Goal: Navigation & Orientation: Find specific page/section

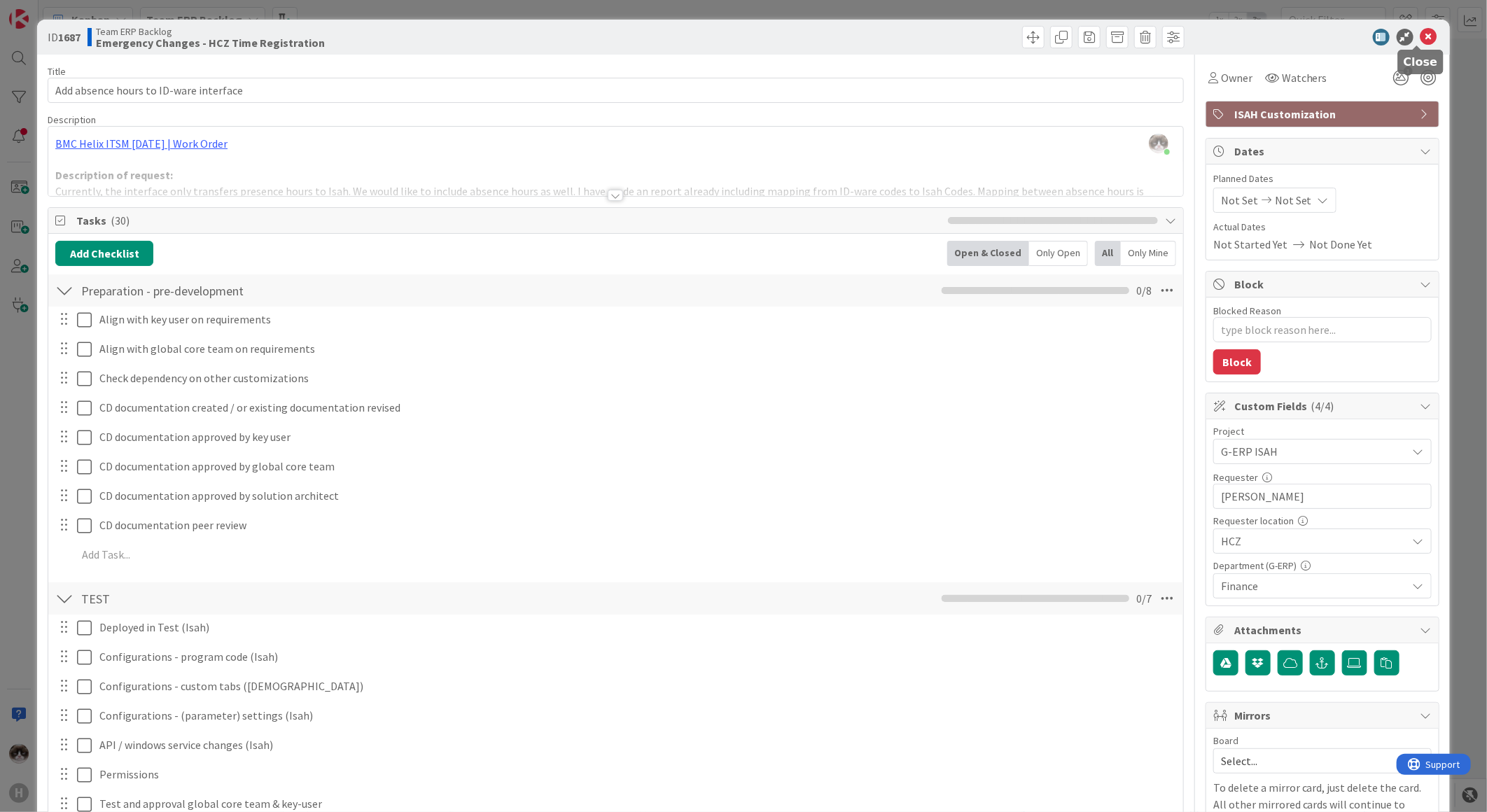
click at [1421, 41] on icon at bounding box center [1429, 37] width 16 height 16
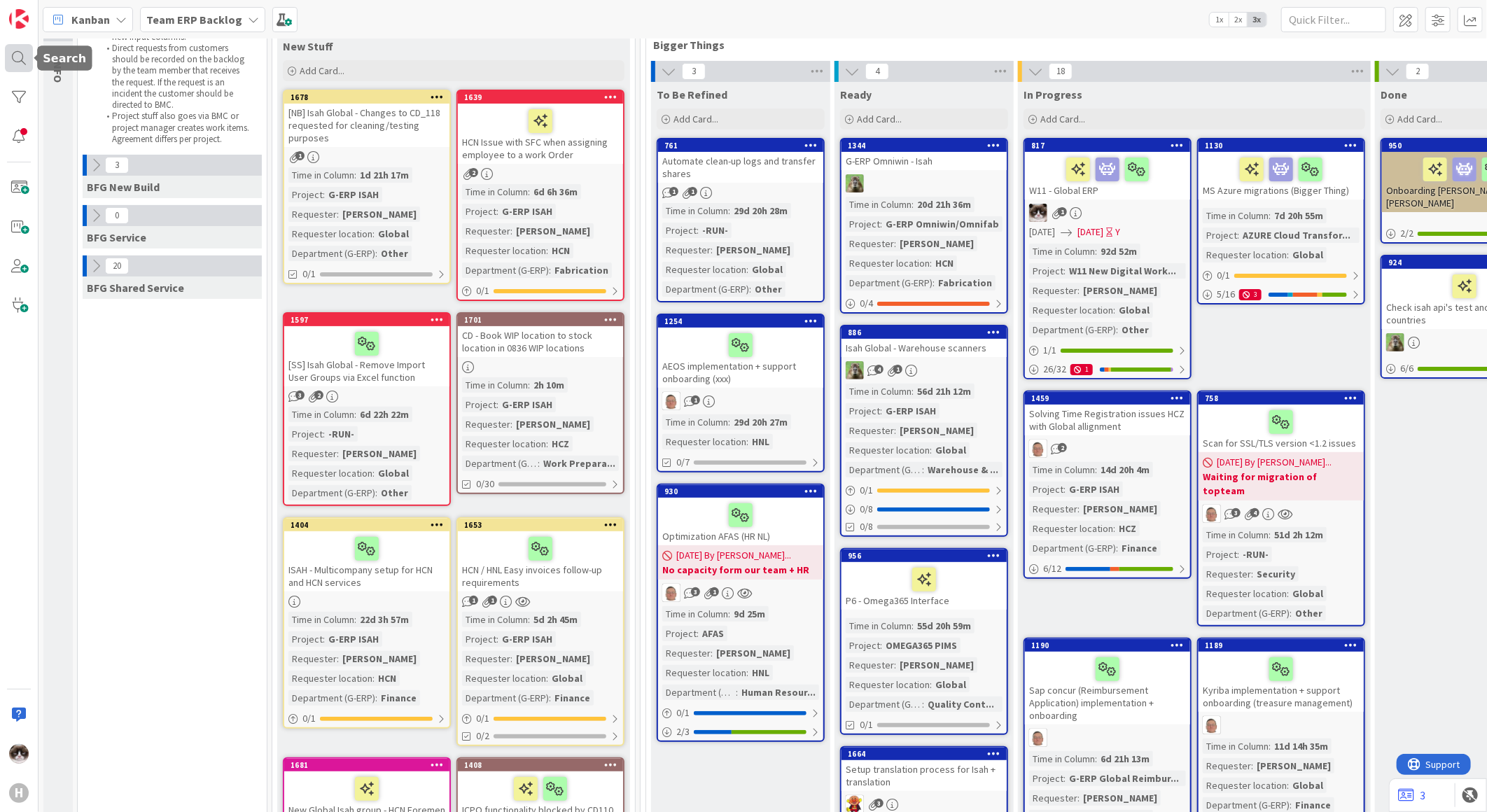
click at [13, 49] on div at bounding box center [18, 57] width 28 height 28
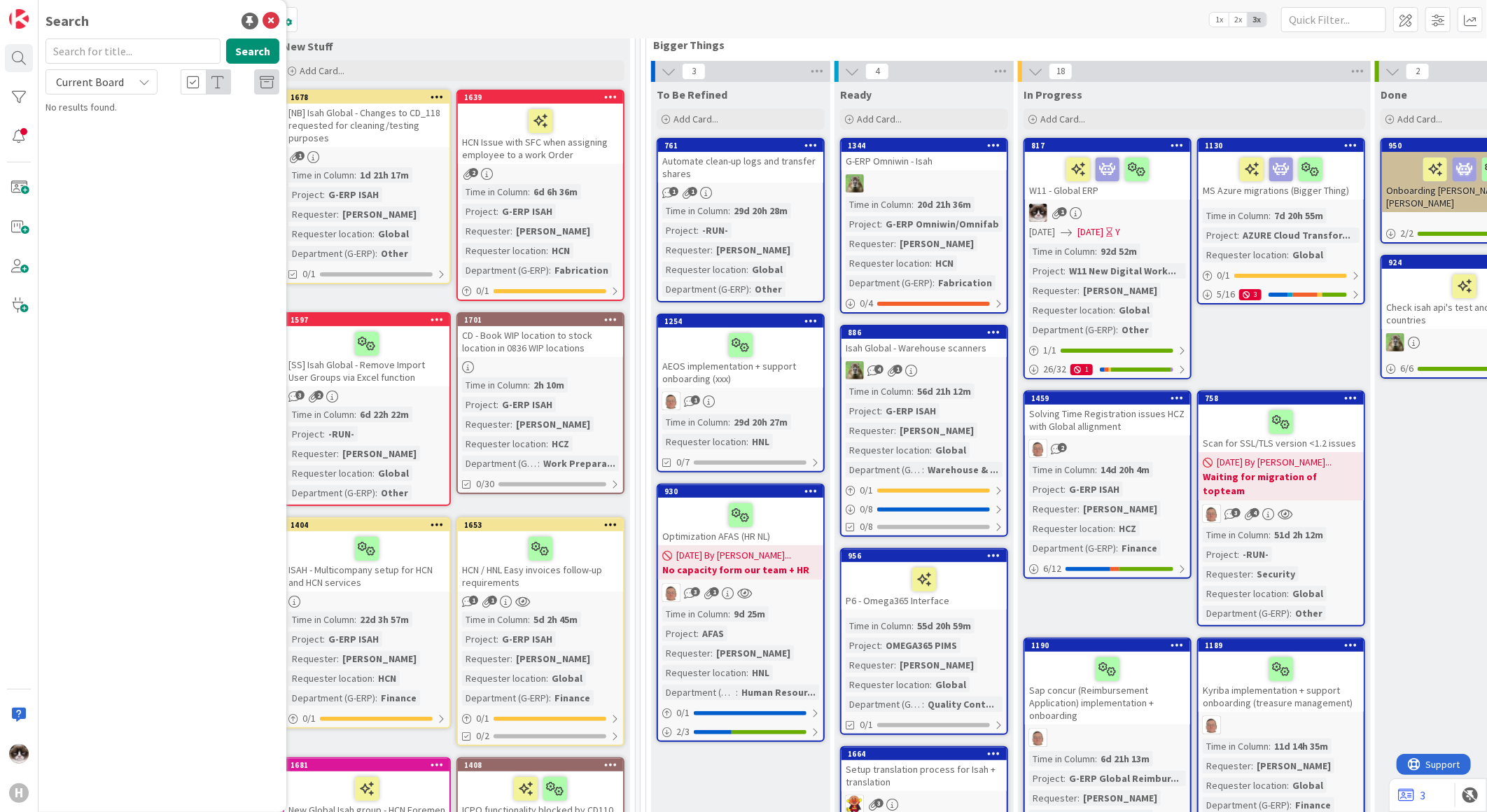
click at [98, 83] on span "Current Board" at bounding box center [90, 81] width 68 height 14
click at [99, 132] on span "All Boards" at bounding box center [126, 139] width 146 height 21
click at [116, 44] on input "text" at bounding box center [133, 51] width 175 height 25
type input "datalake"
click at [244, 56] on button "Search" at bounding box center [253, 51] width 53 height 25
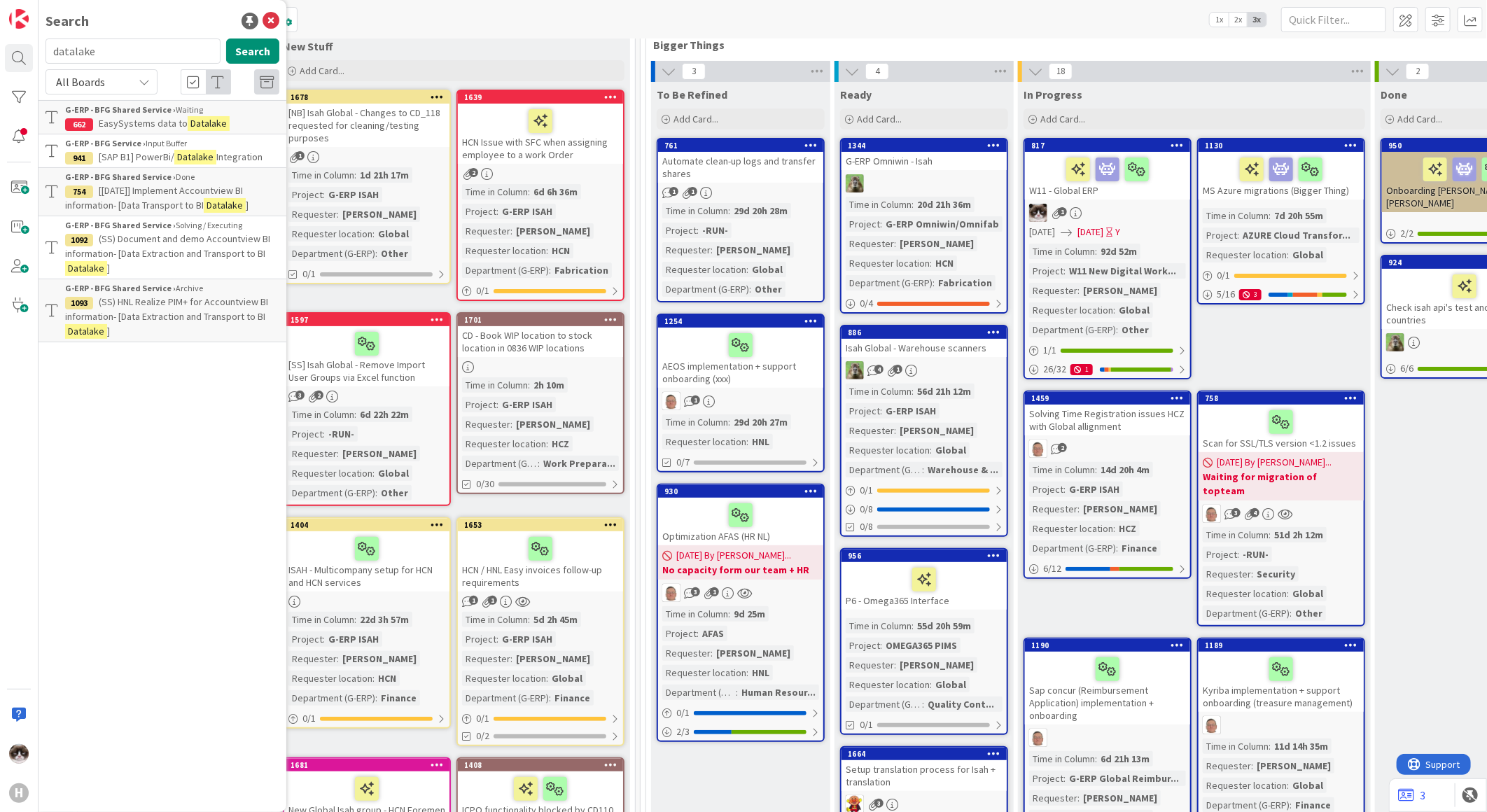
click at [180, 261] on p "(SS) Document and demo Accountview BI information- [Data Extraction and Transpo…" at bounding box center [173, 254] width 215 height 44
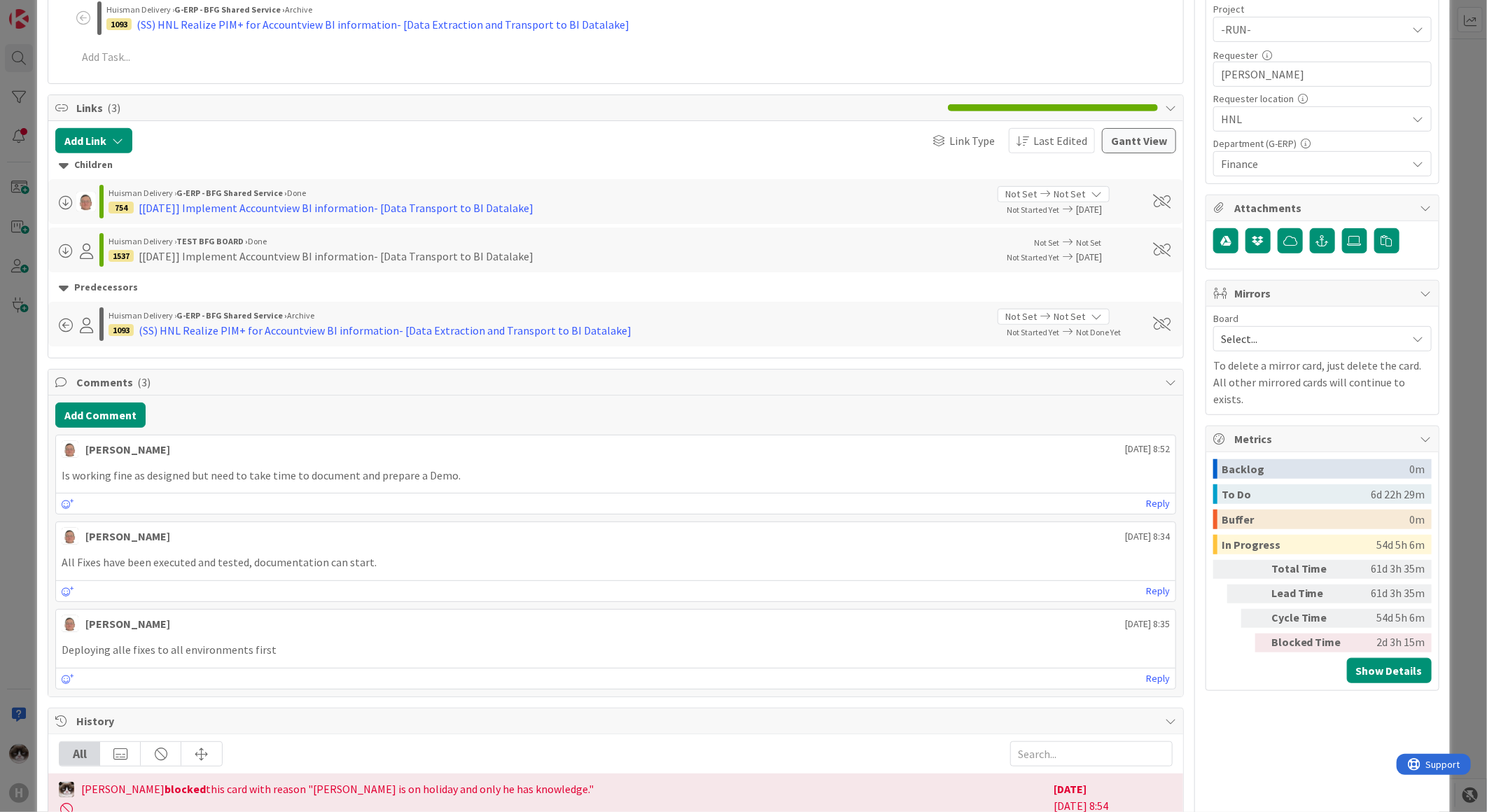
scroll to position [466, 0]
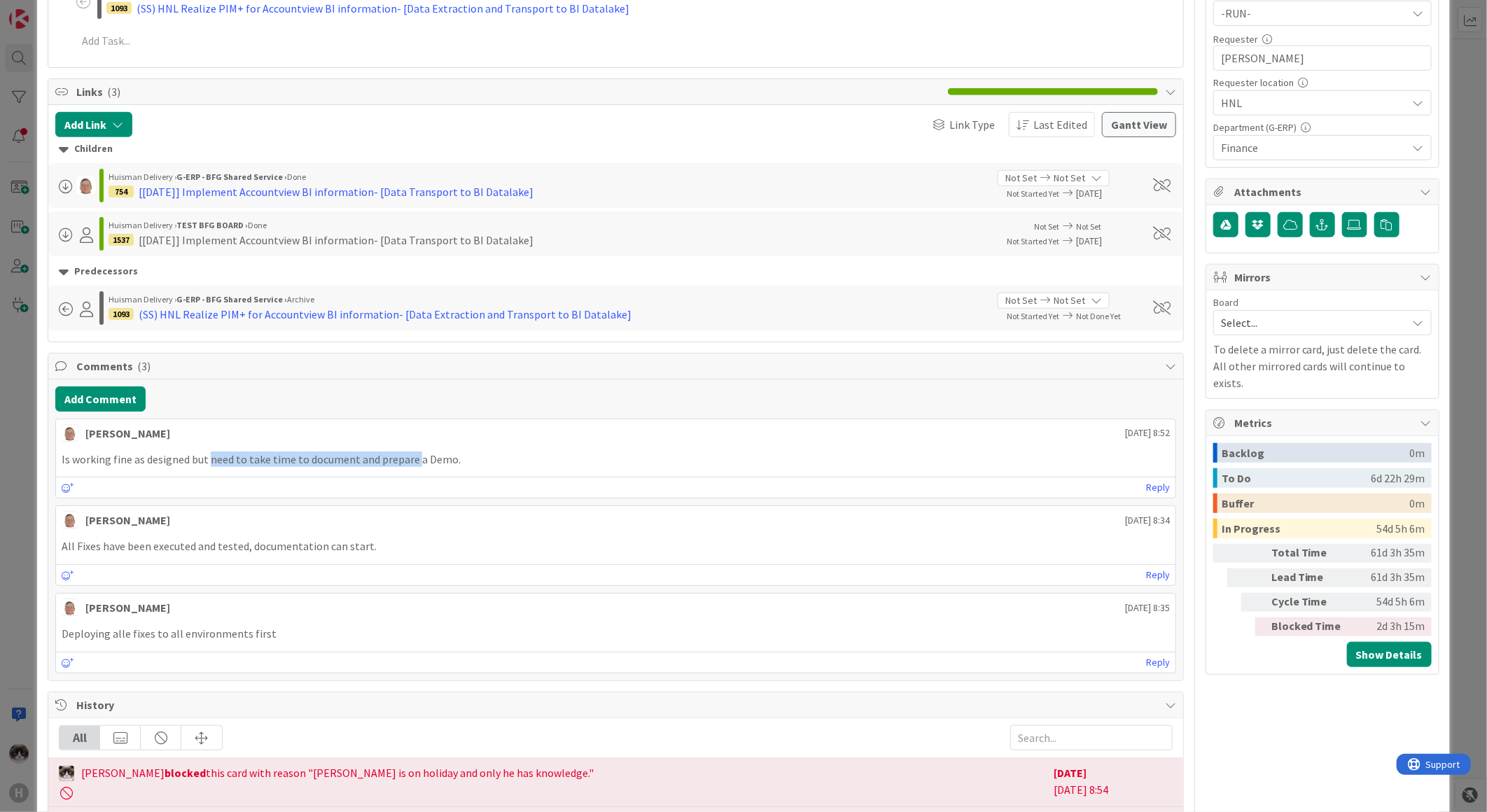
drag, startPoint x: 208, startPoint y: 465, endPoint x: 452, endPoint y: 460, distance: 244.1
click at [451, 460] on p "Is working fine as designed but need to take time to document and prepare a Dem…" at bounding box center [616, 459] width 1108 height 16
drag, startPoint x: 452, startPoint y: 460, endPoint x: 365, endPoint y: 482, distance: 89.7
click at [365, 482] on div "Reply" at bounding box center [616, 486] width 1120 height 21
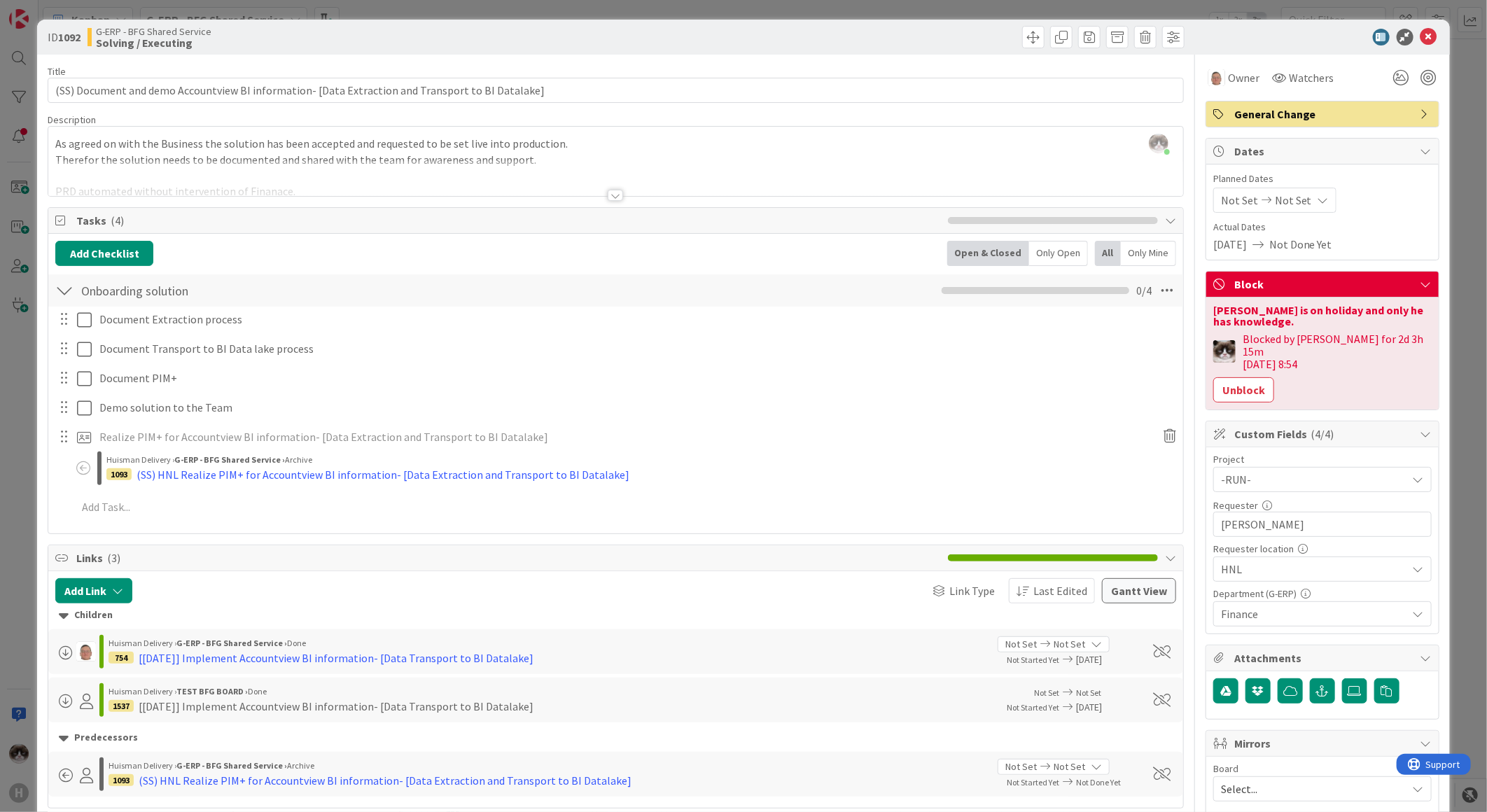
click at [608, 196] on div at bounding box center [615, 195] width 15 height 11
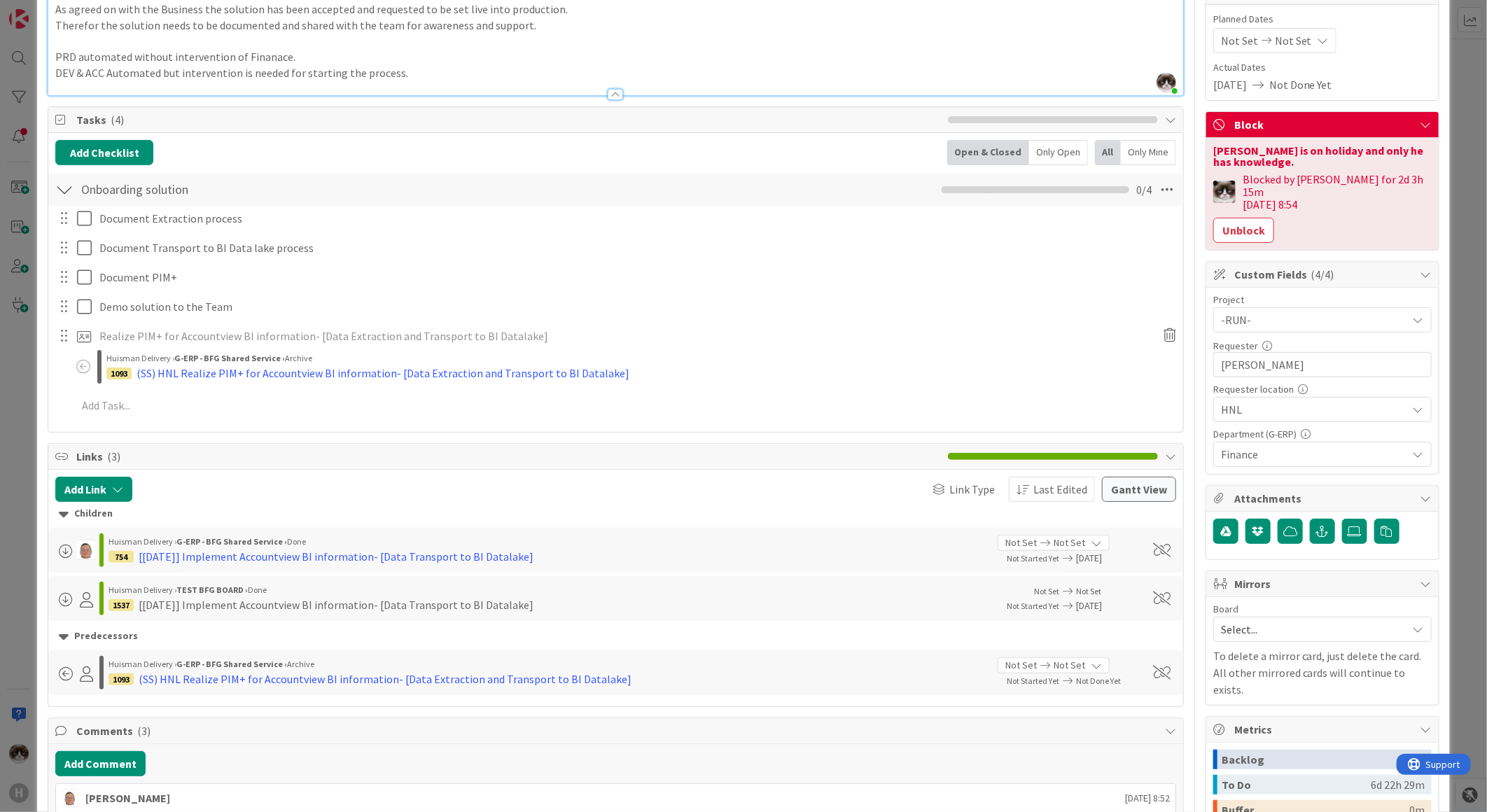
scroll to position [388, 0]
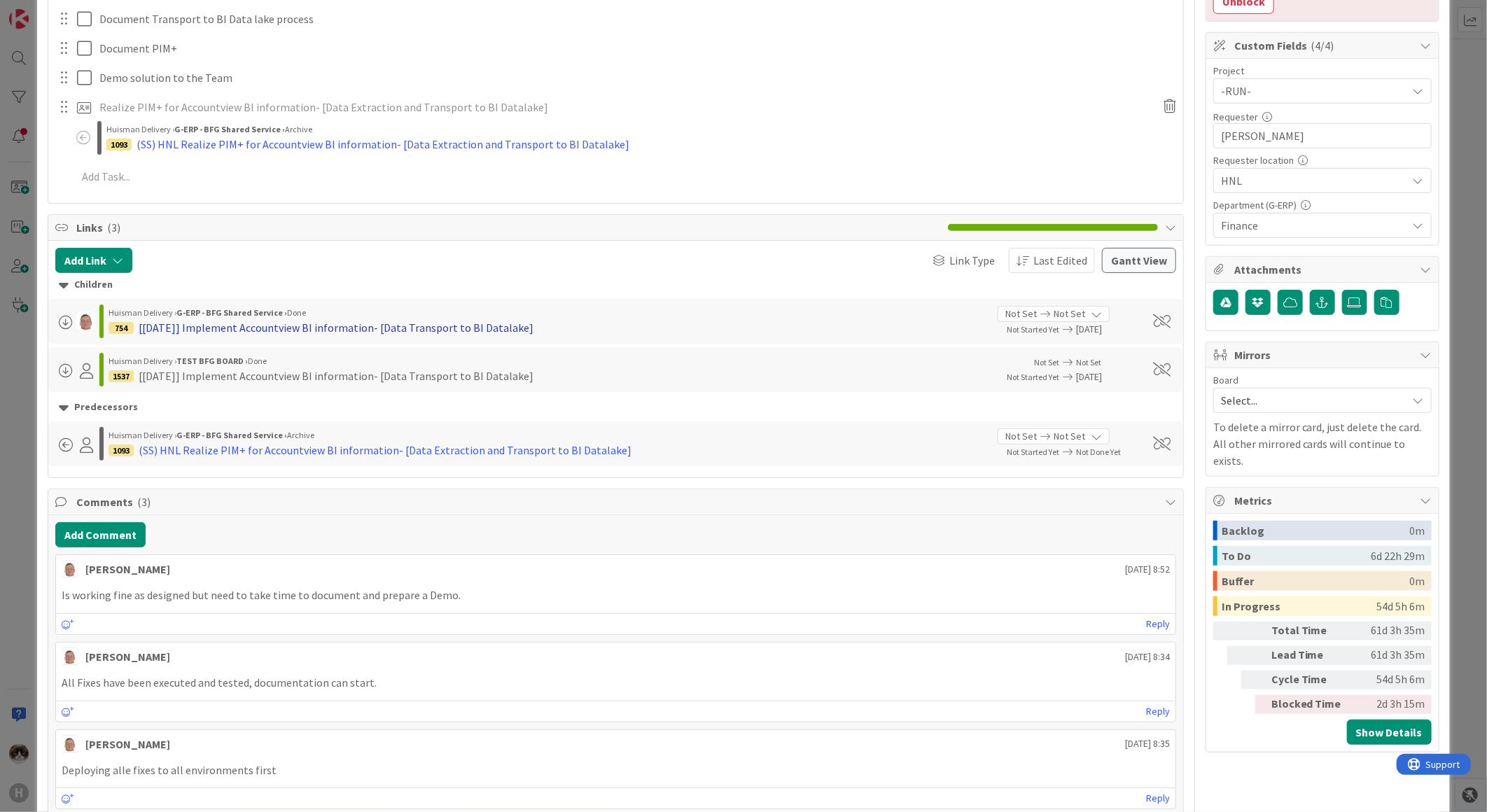
click at [338, 333] on div "[[DATE]] Implement Accountview BI information- [Data Transport to BI Datalake]" at bounding box center [336, 327] width 395 height 16
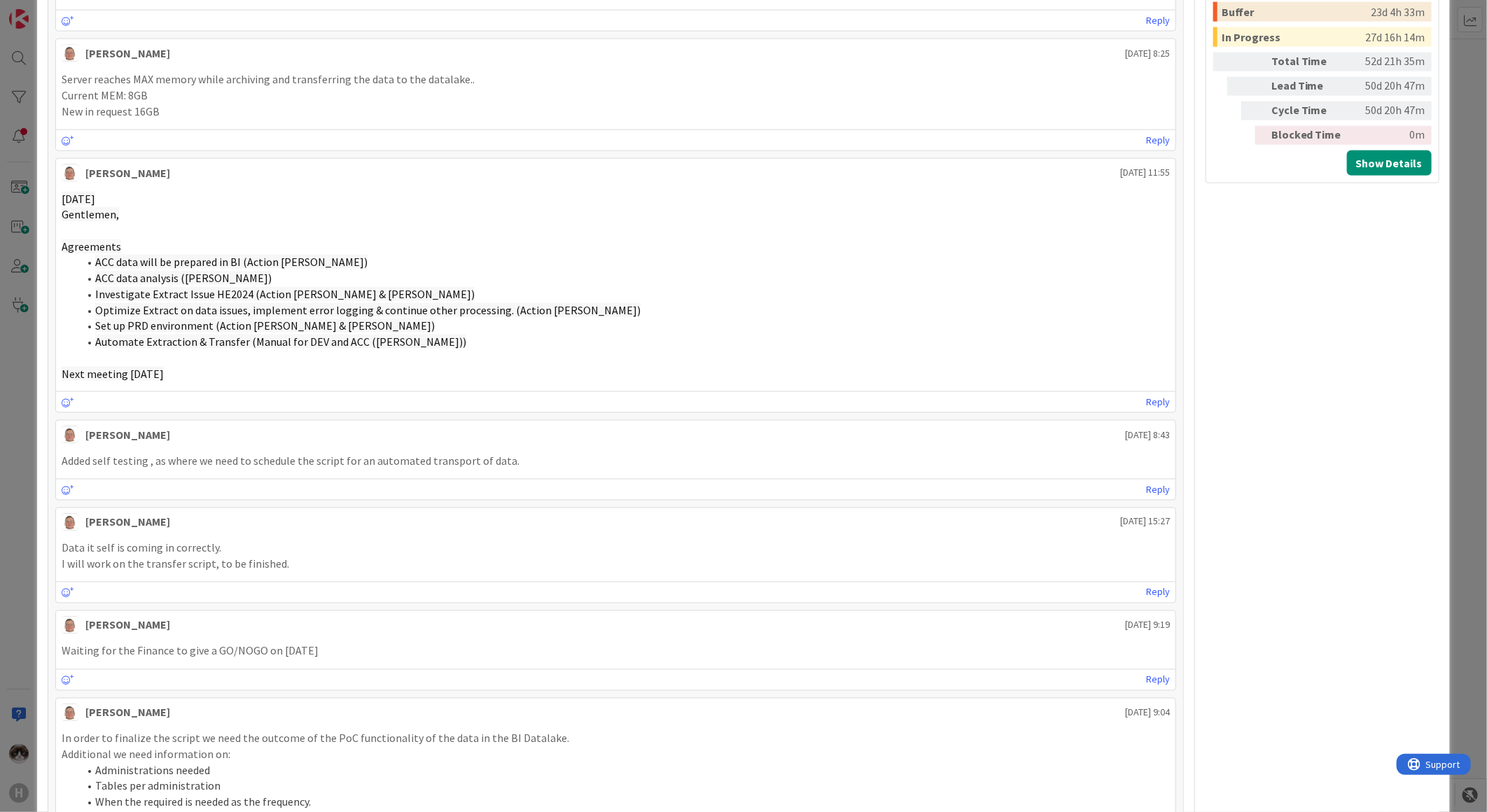
scroll to position [1321, 0]
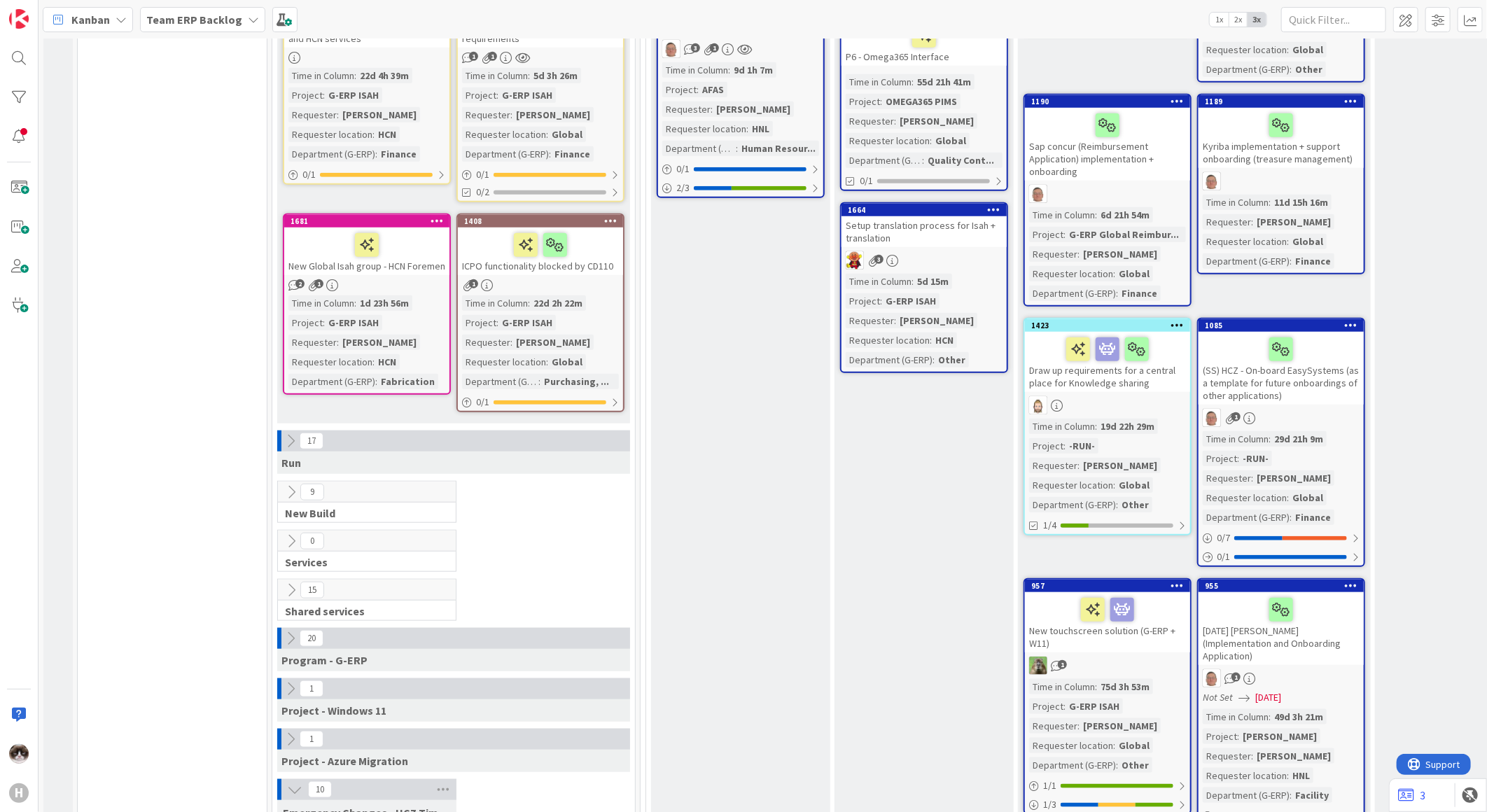
scroll to position [1010, 0]
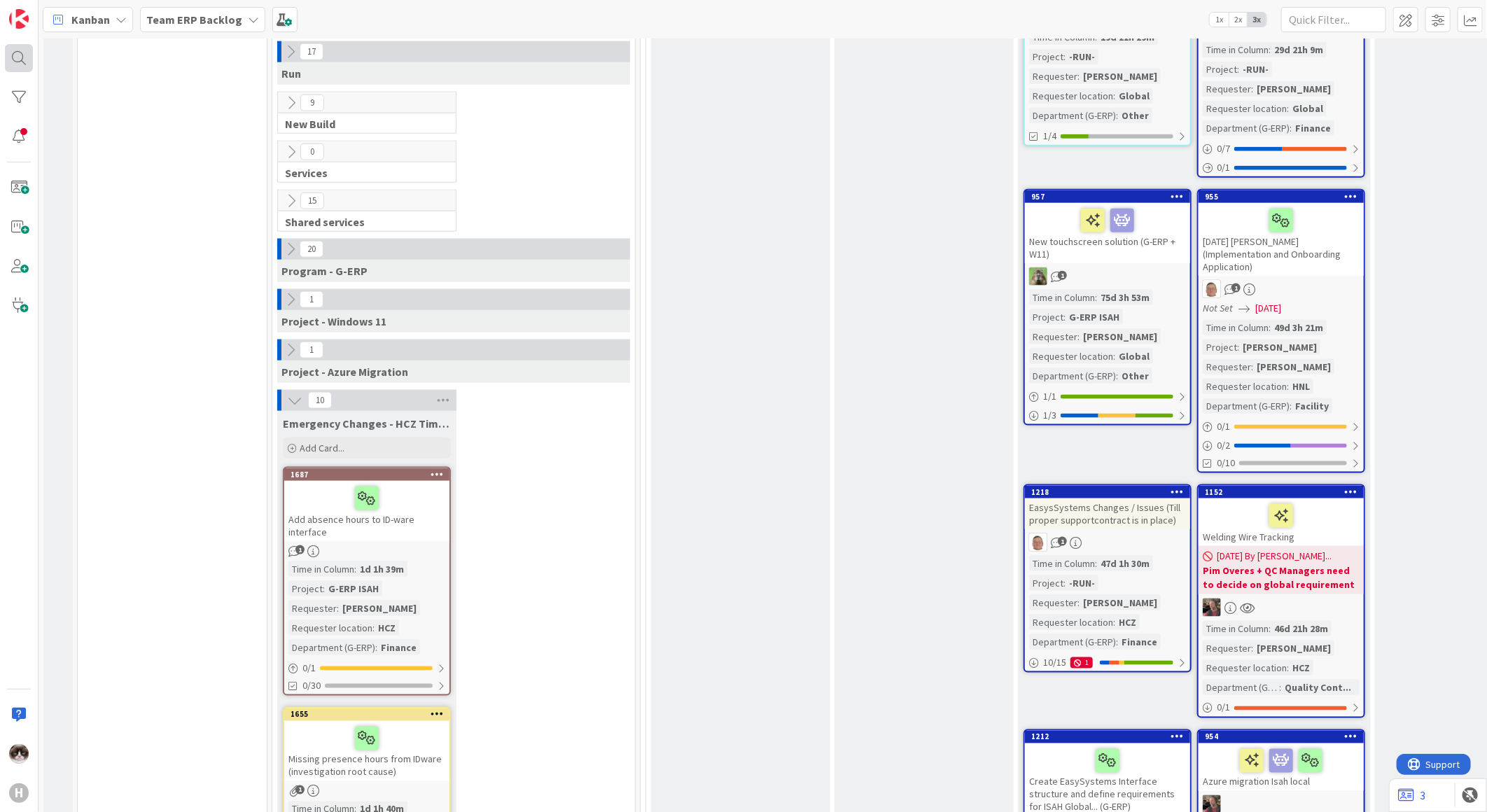
click at [17, 58] on div at bounding box center [18, 57] width 28 height 28
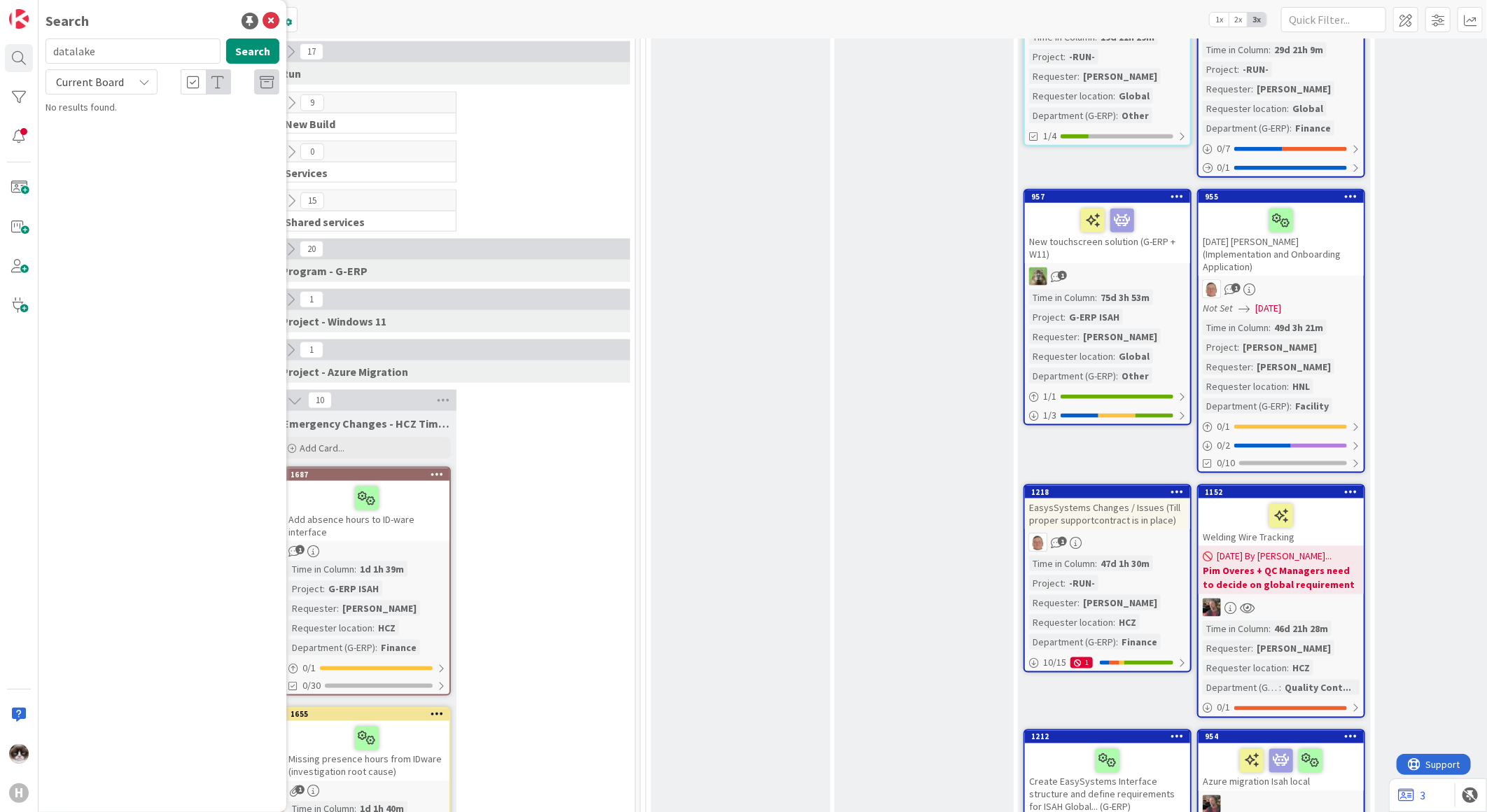
click at [126, 77] on div "Current Board" at bounding box center [101, 82] width 112 height 25
click at [111, 141] on span "All Boards" at bounding box center [126, 139] width 146 height 21
click at [248, 53] on button "Search" at bounding box center [253, 51] width 53 height 25
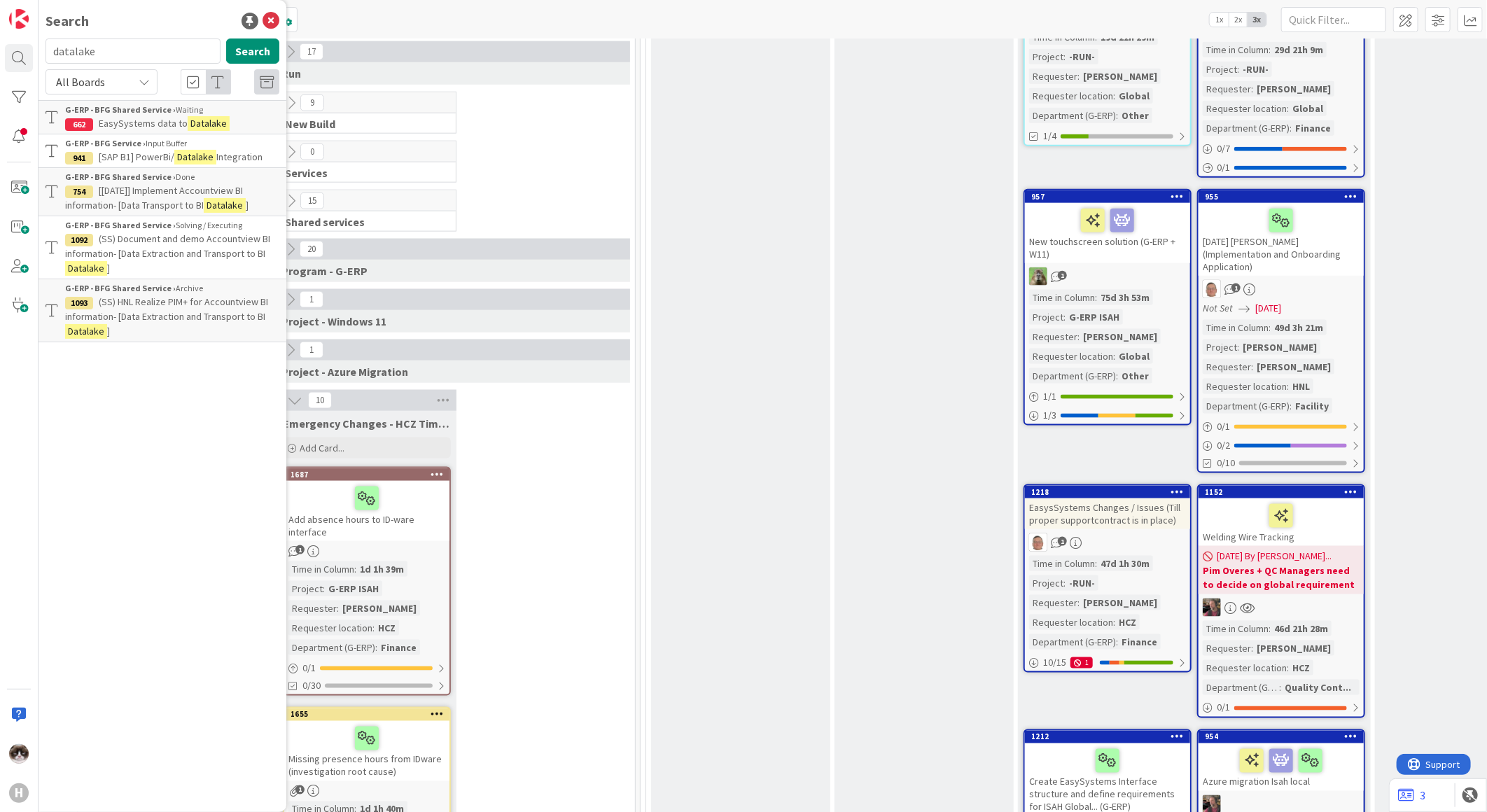
click at [211, 322] on span "(SS) HNL Realize PIM+ for Accountview BI information- [Data Extraction and Tran…" at bounding box center [166, 309] width 203 height 27
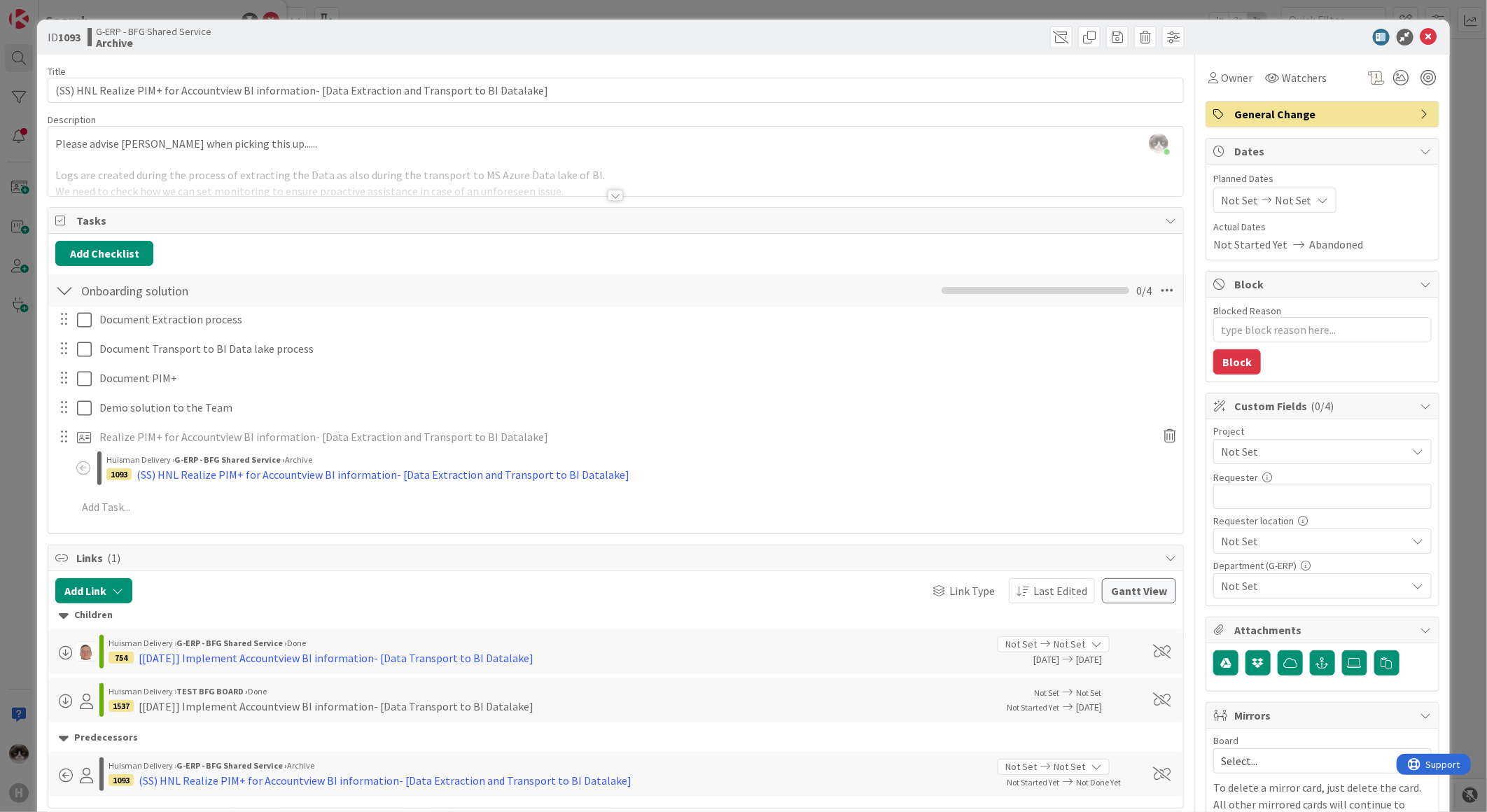
click at [609, 195] on div at bounding box center [615, 195] width 15 height 11
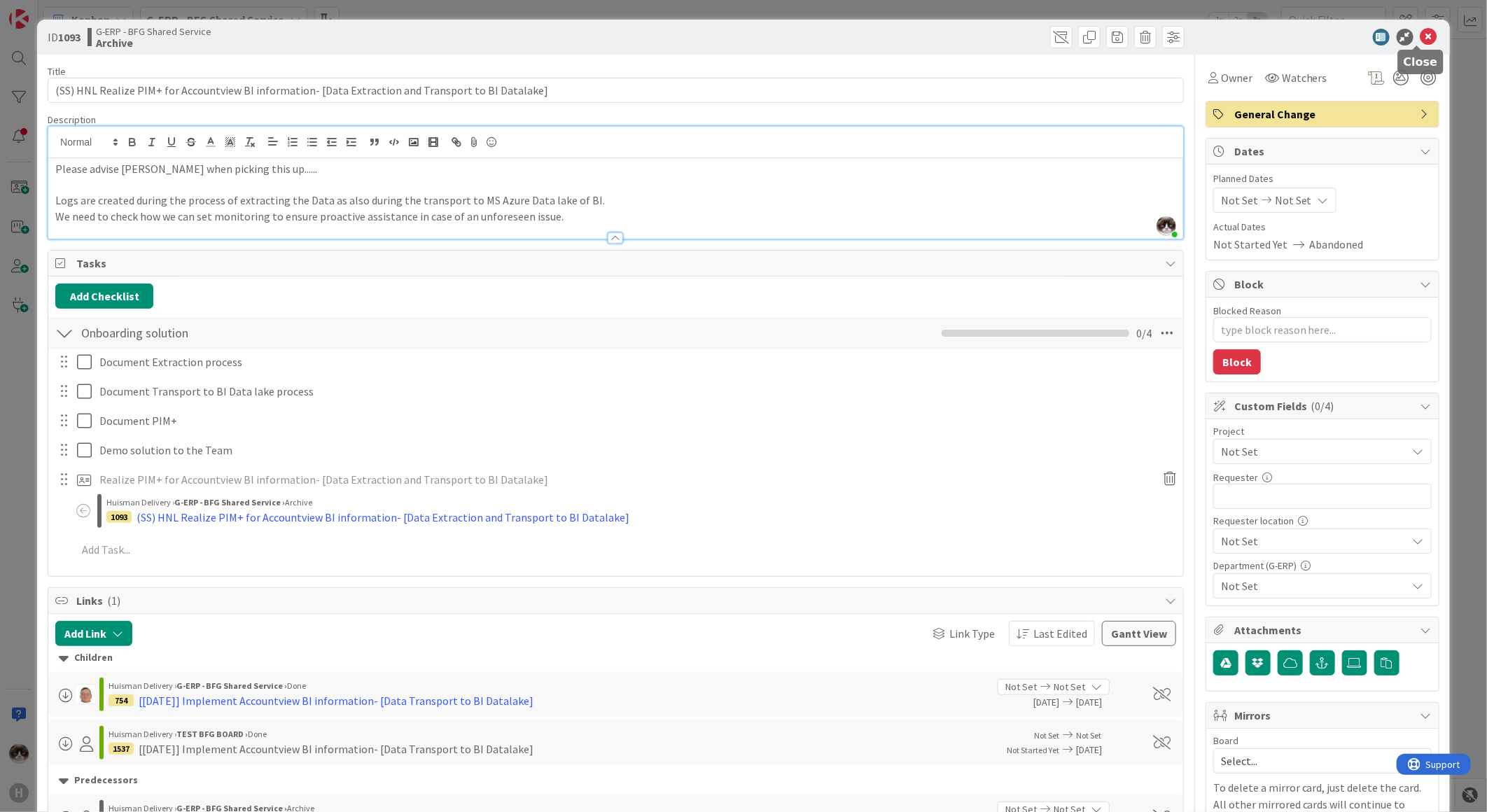
click at [1421, 36] on icon at bounding box center [1429, 37] width 16 height 16
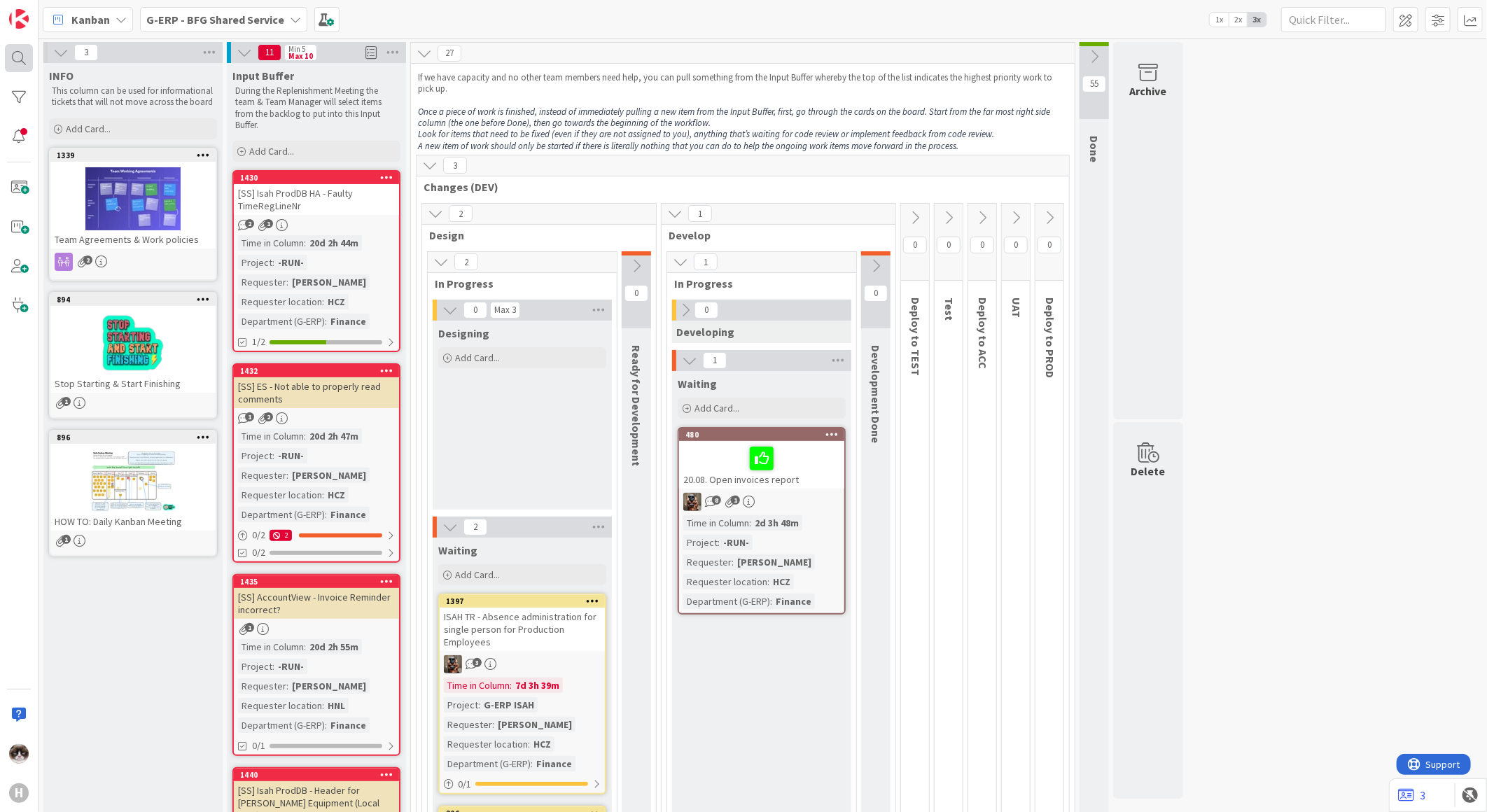
click at [25, 58] on div at bounding box center [18, 57] width 28 height 28
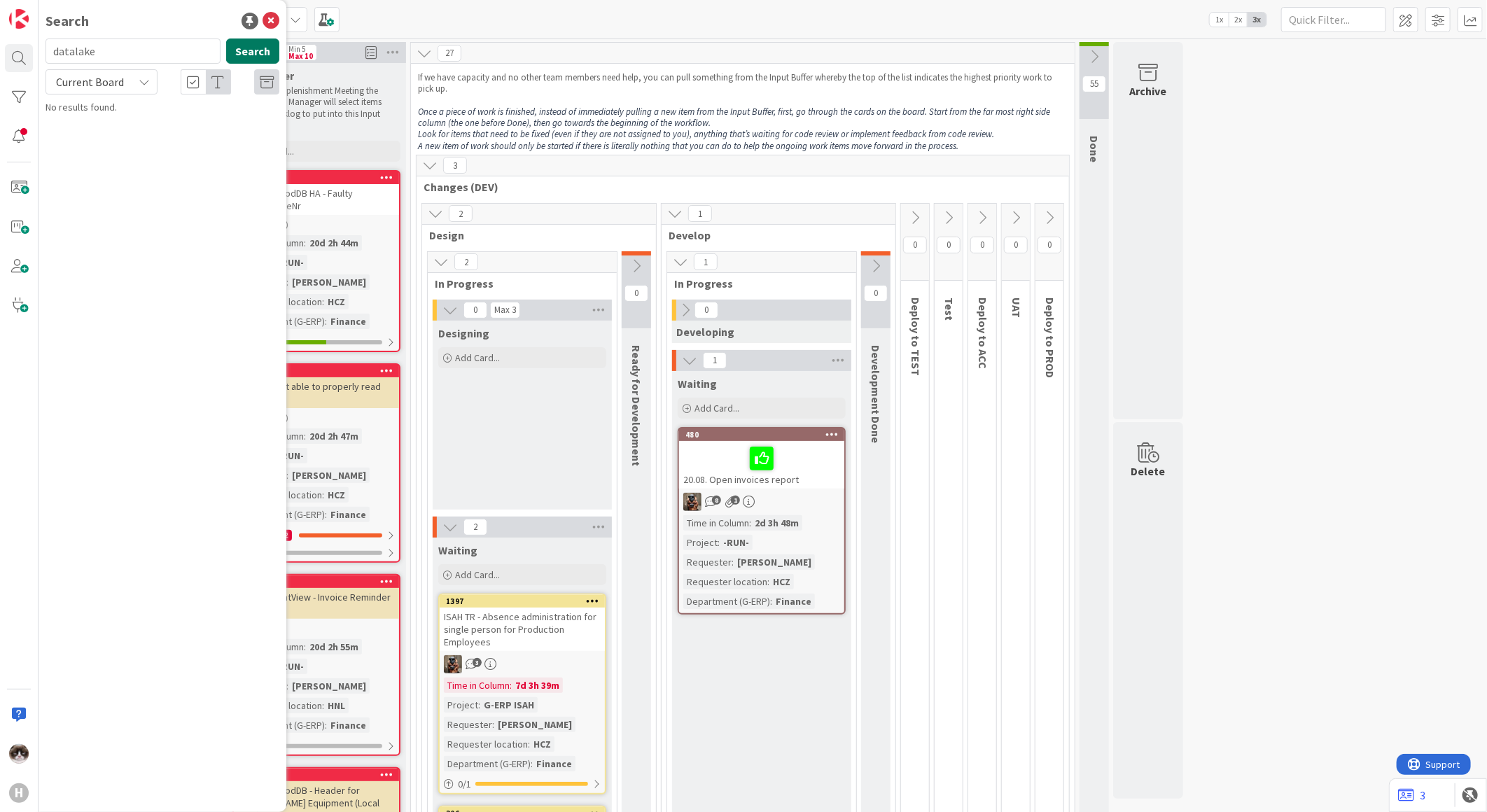
click at [229, 50] on button "Search" at bounding box center [253, 51] width 53 height 25
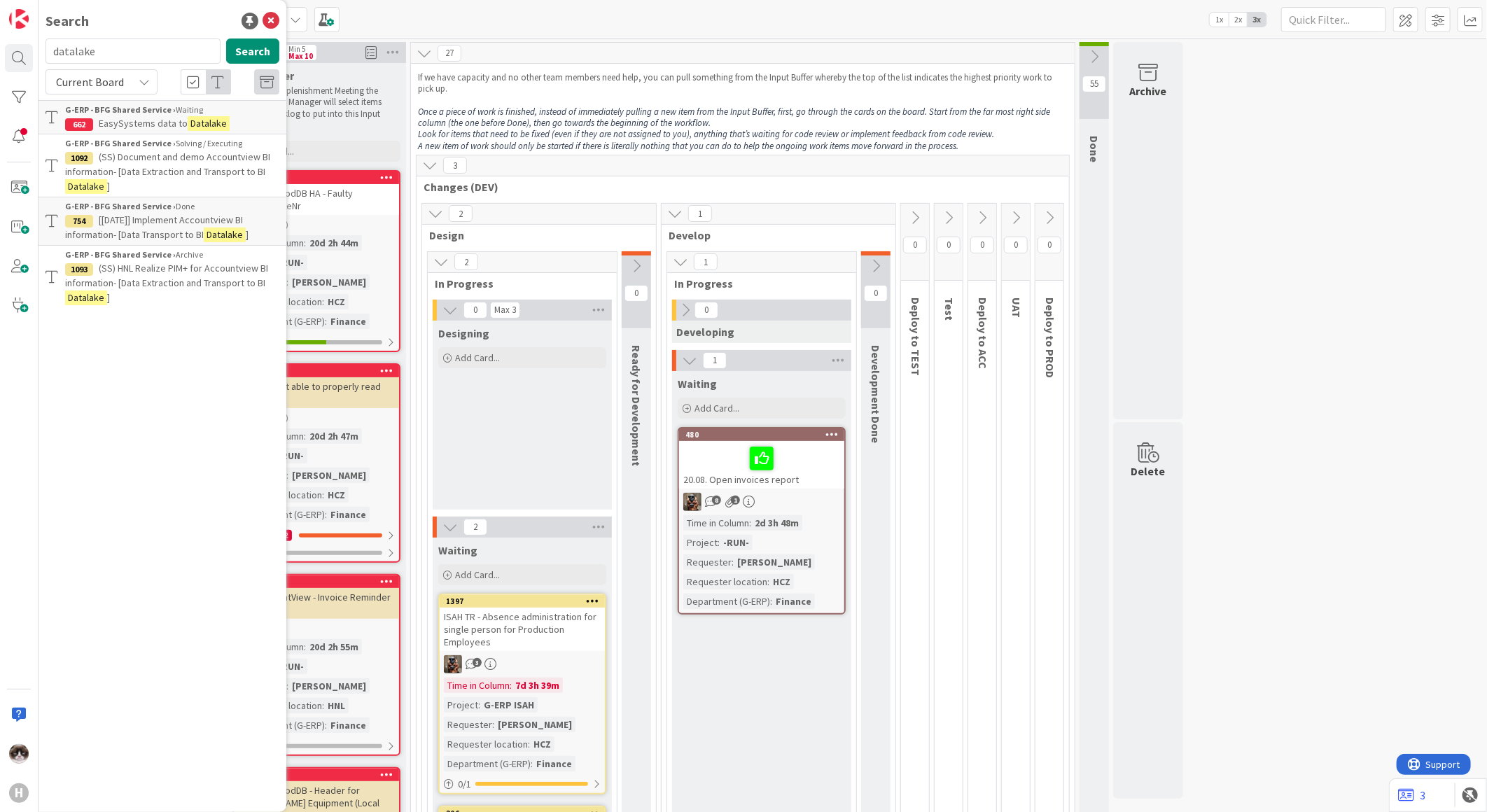
click at [127, 74] on div "Current Board" at bounding box center [101, 82] width 112 height 25
click at [108, 138] on span "All Boards" at bounding box center [126, 139] width 146 height 21
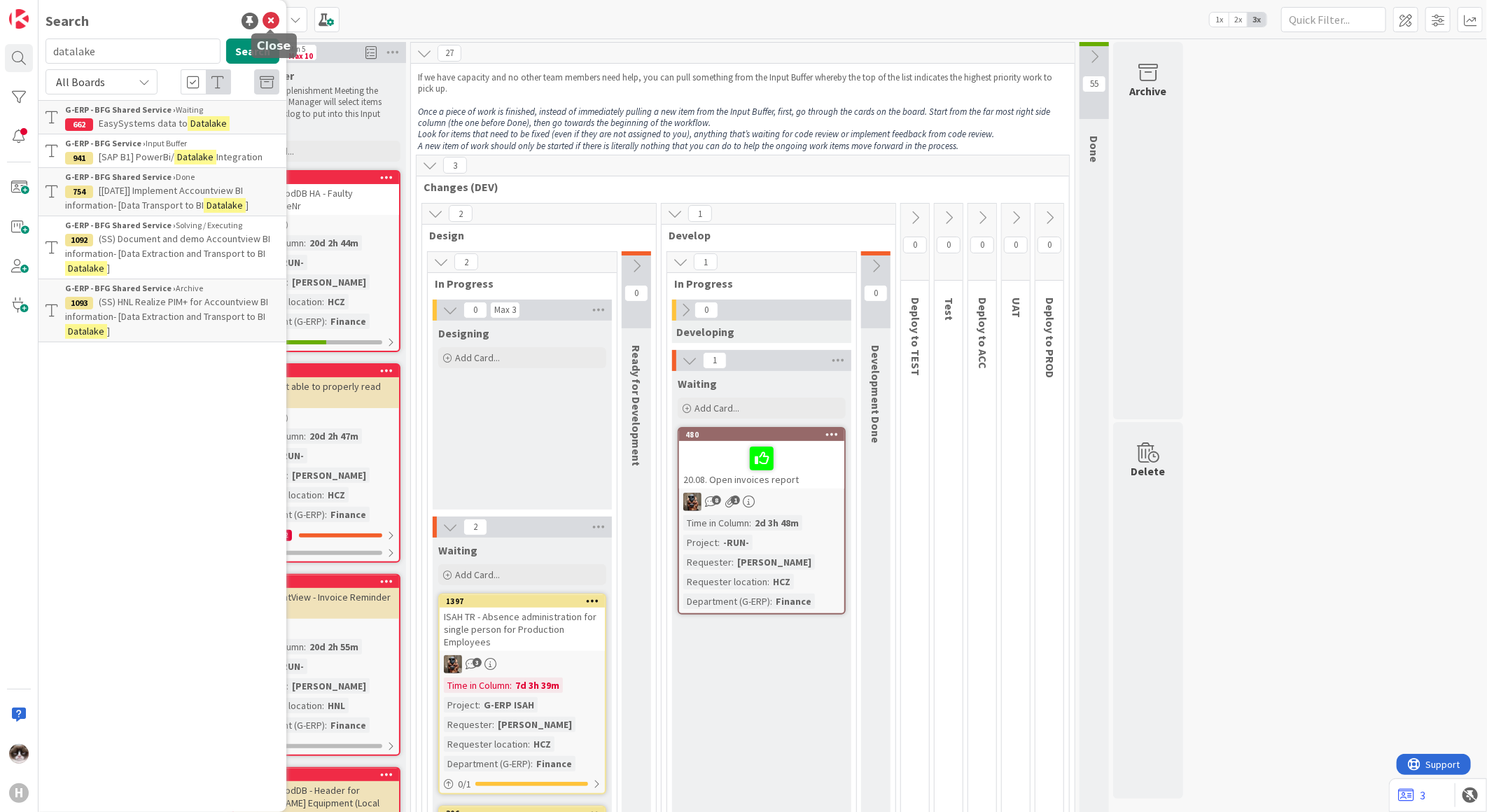
click at [269, 22] on icon at bounding box center [271, 21] width 16 height 16
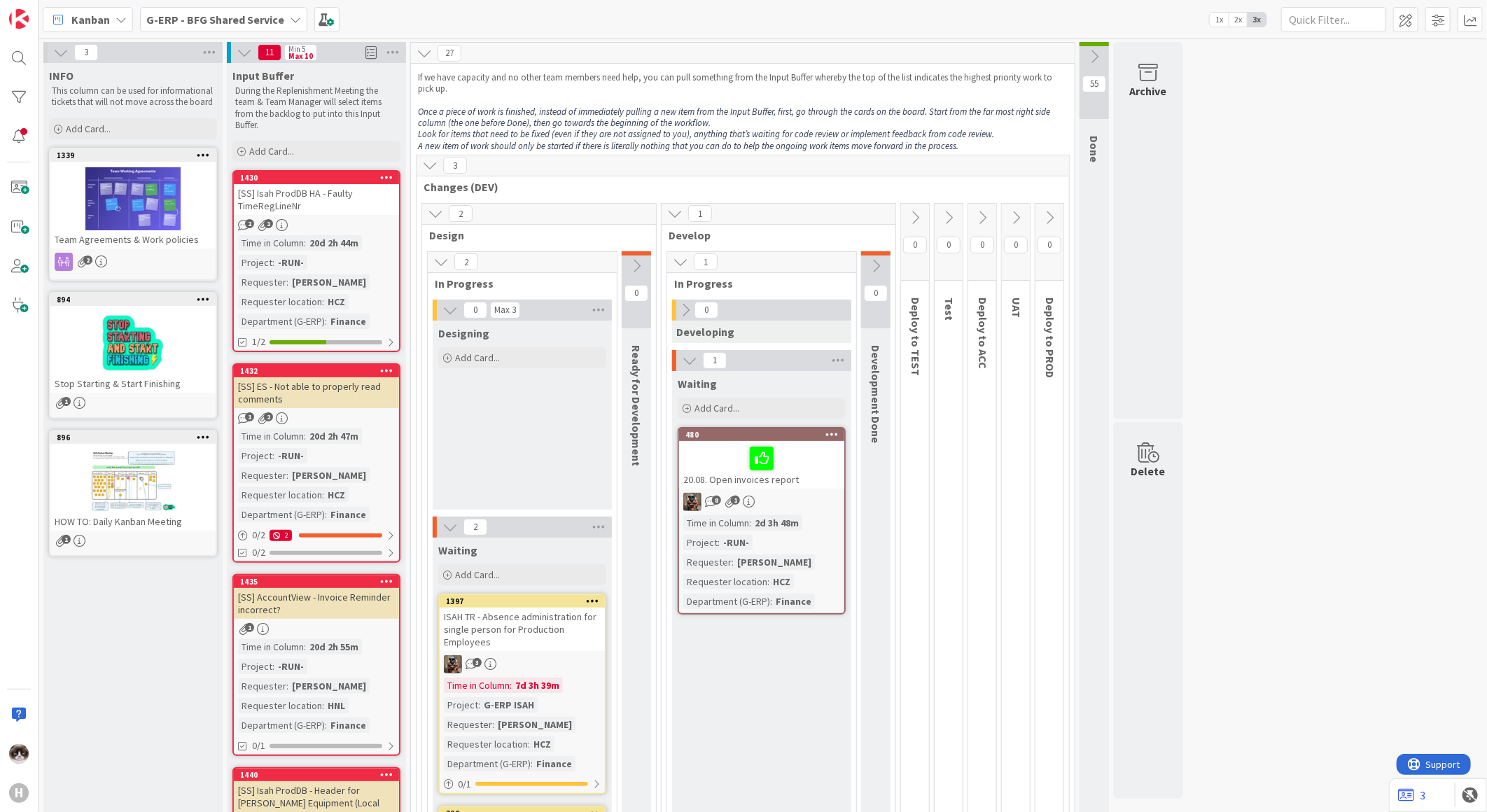
drag, startPoint x: 213, startPoint y: 15, endPoint x: 217, endPoint y: 39, distance: 24.3
click at [213, 15] on b "G-ERP - BFG Shared Service" at bounding box center [216, 19] width 138 height 14
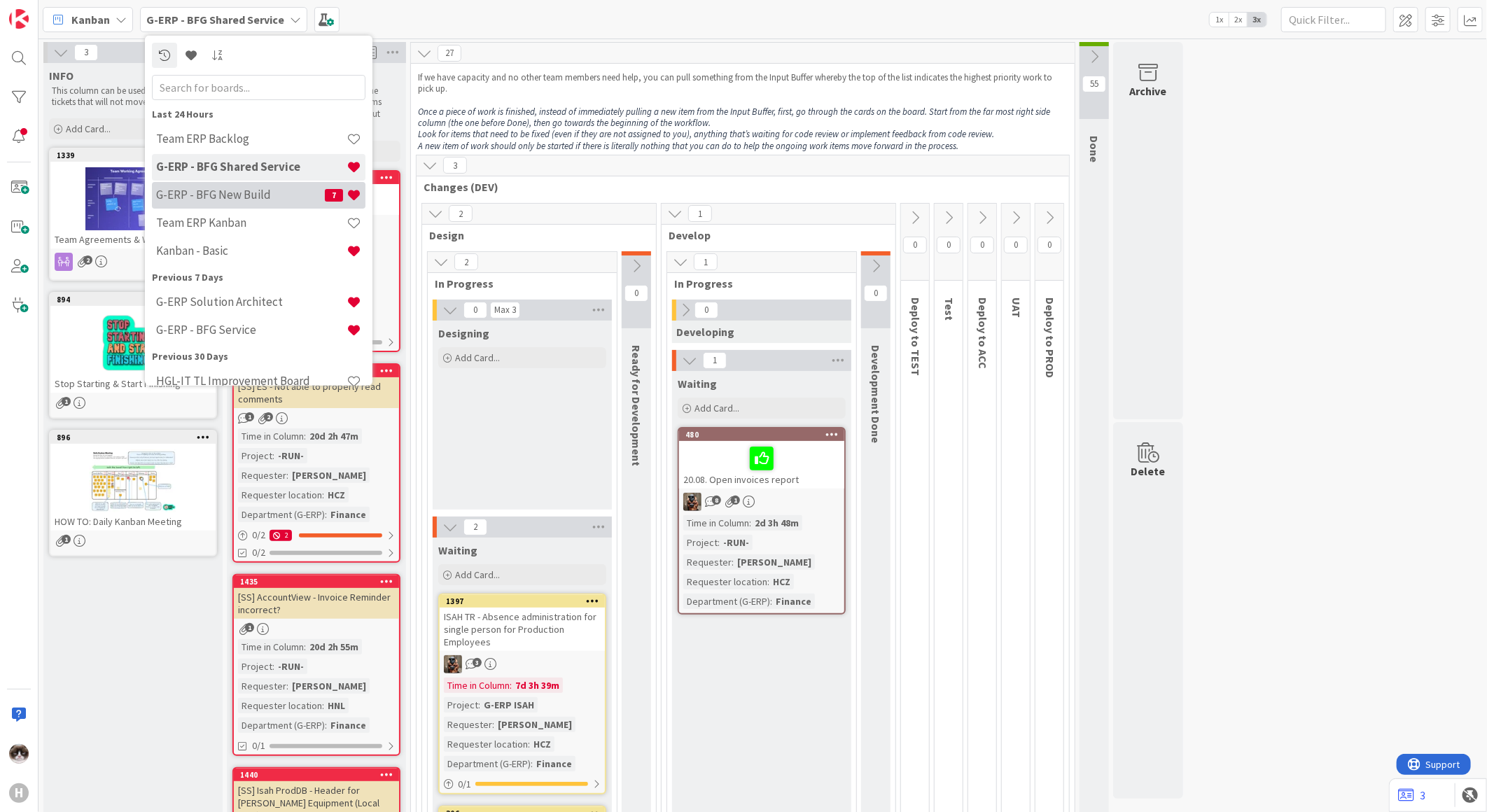
click at [247, 196] on h4 "G-ERP - BFG New Build" at bounding box center [241, 194] width 169 height 14
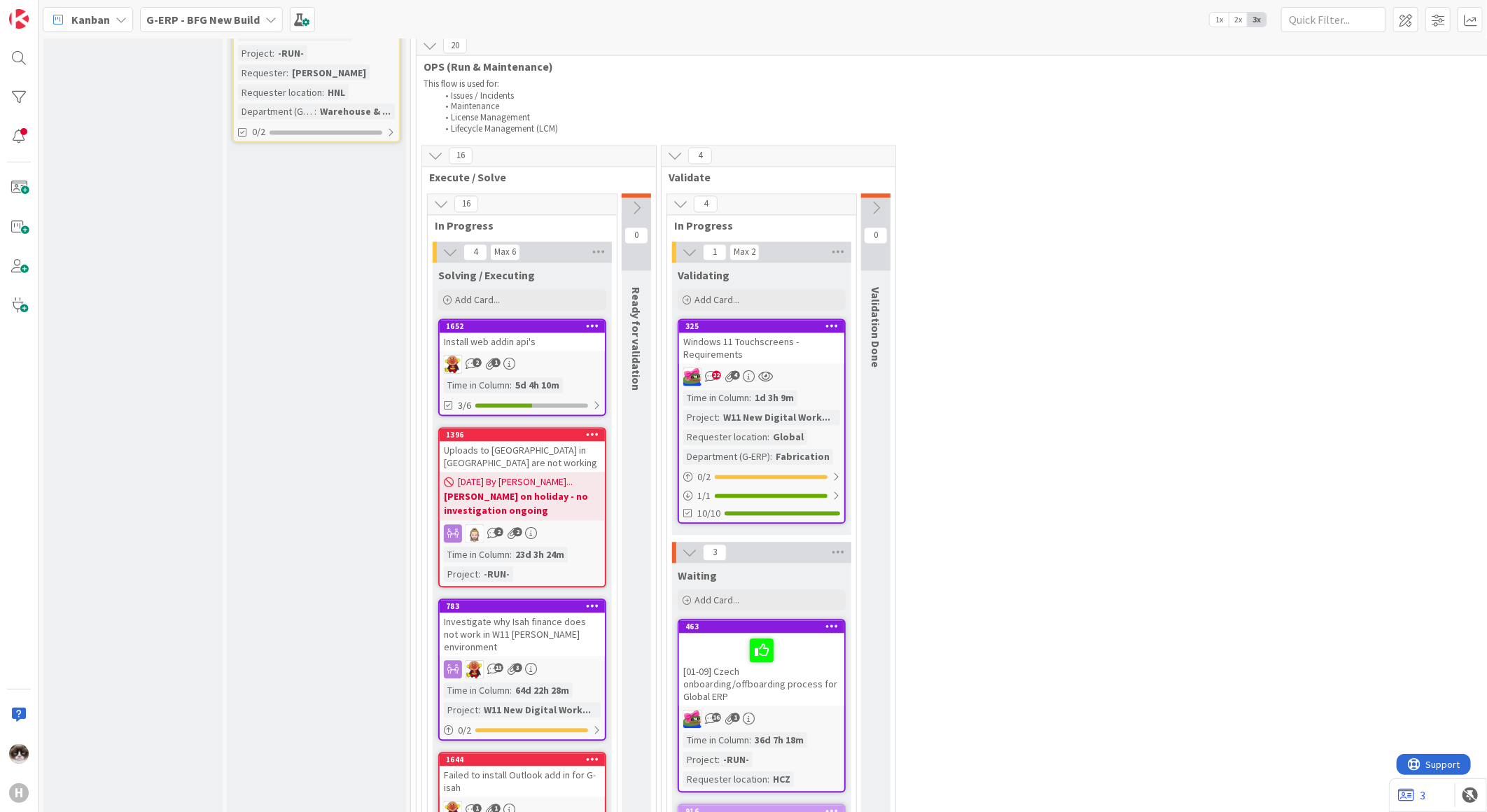
scroll to position [1710, 0]
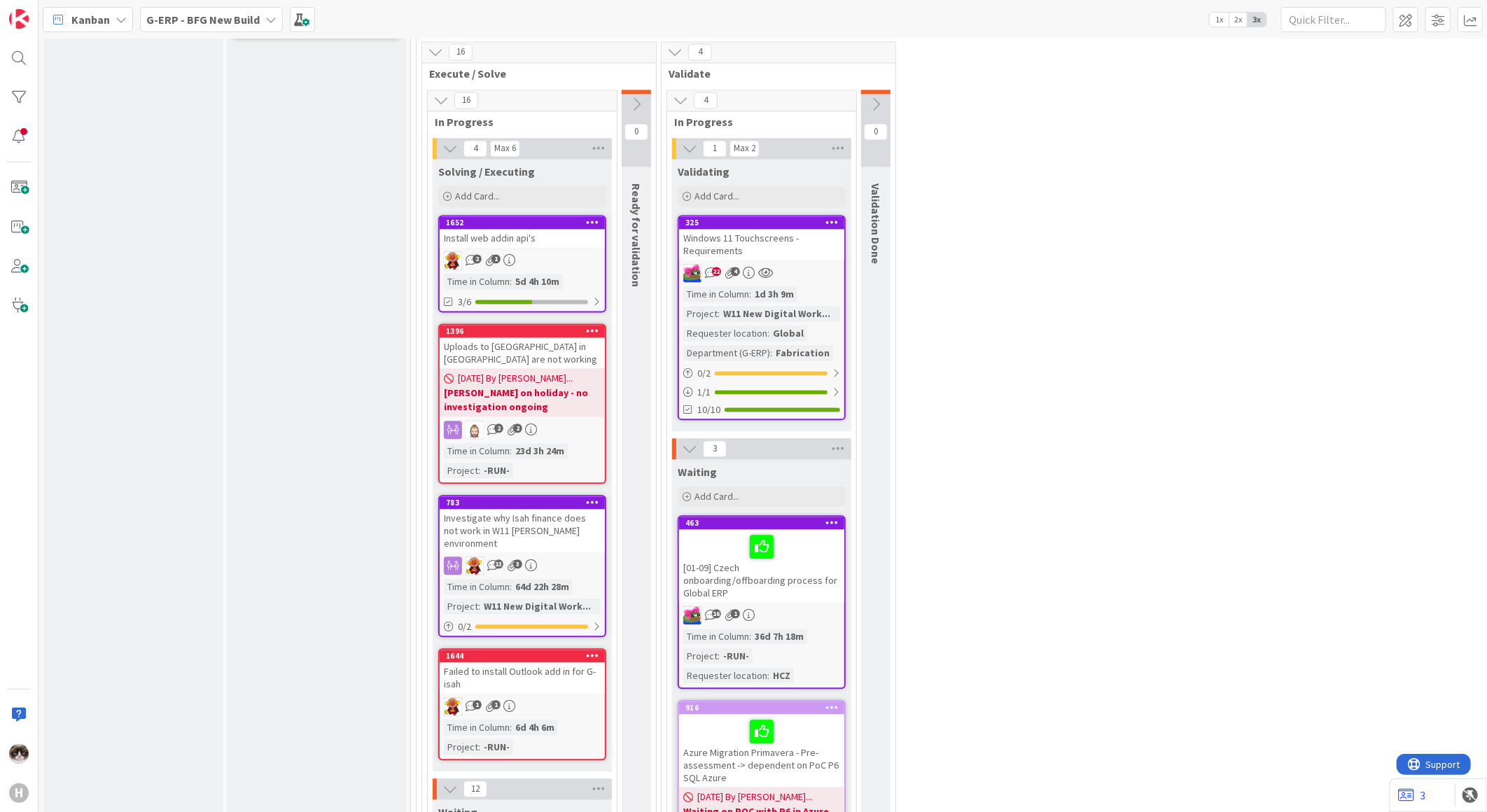
click at [566, 254] on div "2 1" at bounding box center [522, 261] width 166 height 18
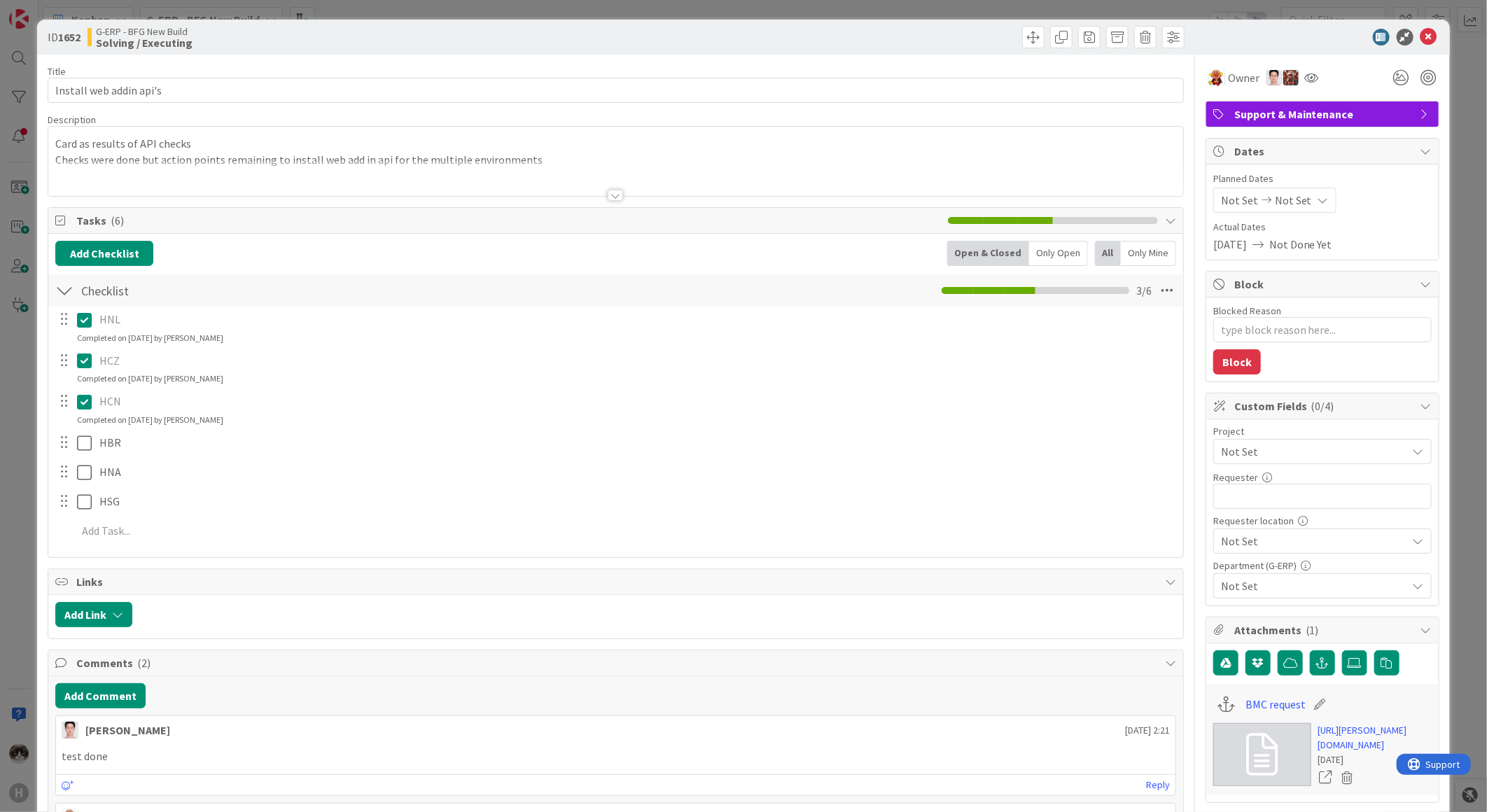
click at [608, 196] on div at bounding box center [615, 195] width 15 height 11
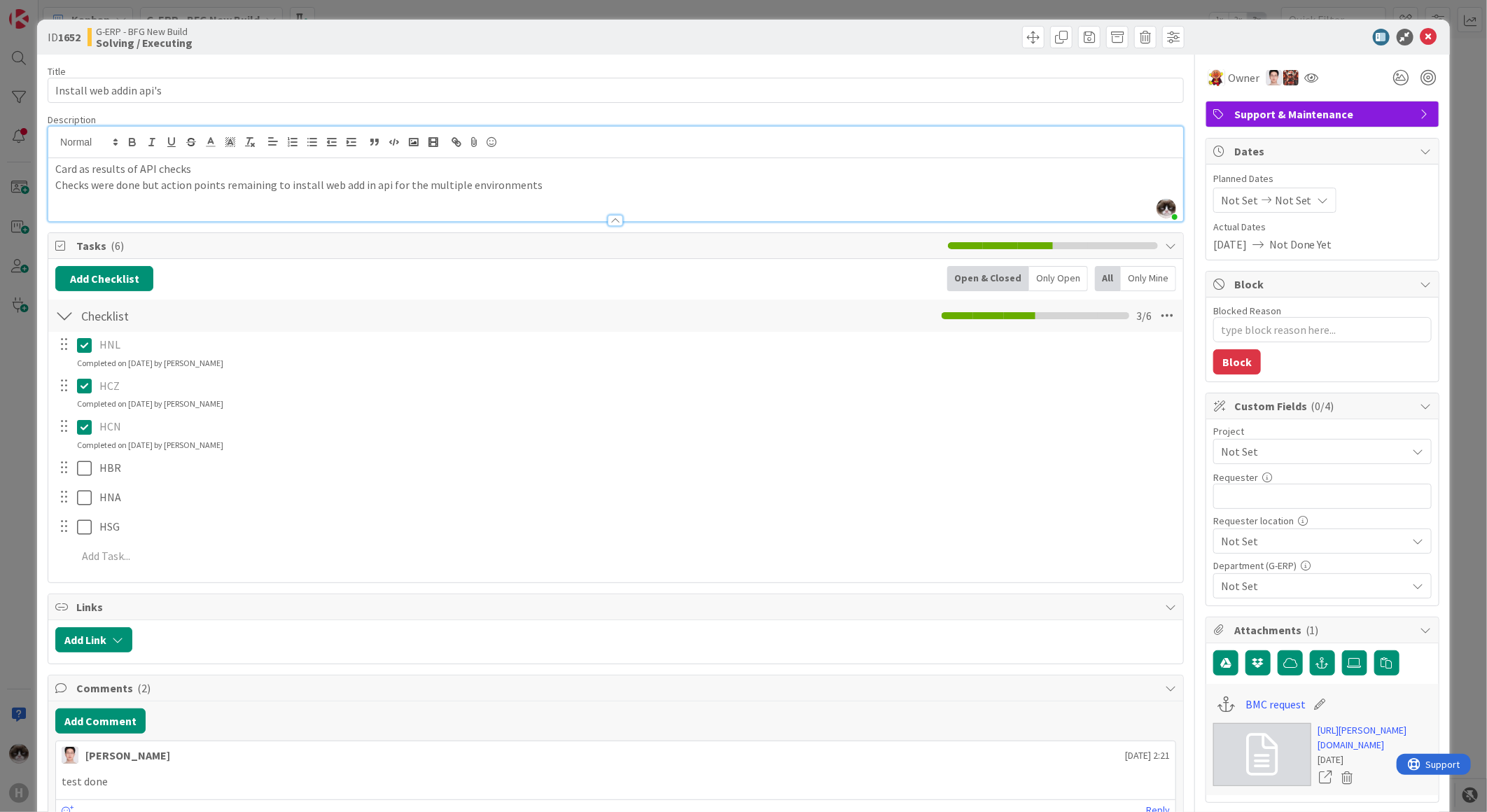
click at [608, 221] on div at bounding box center [615, 220] width 15 height 11
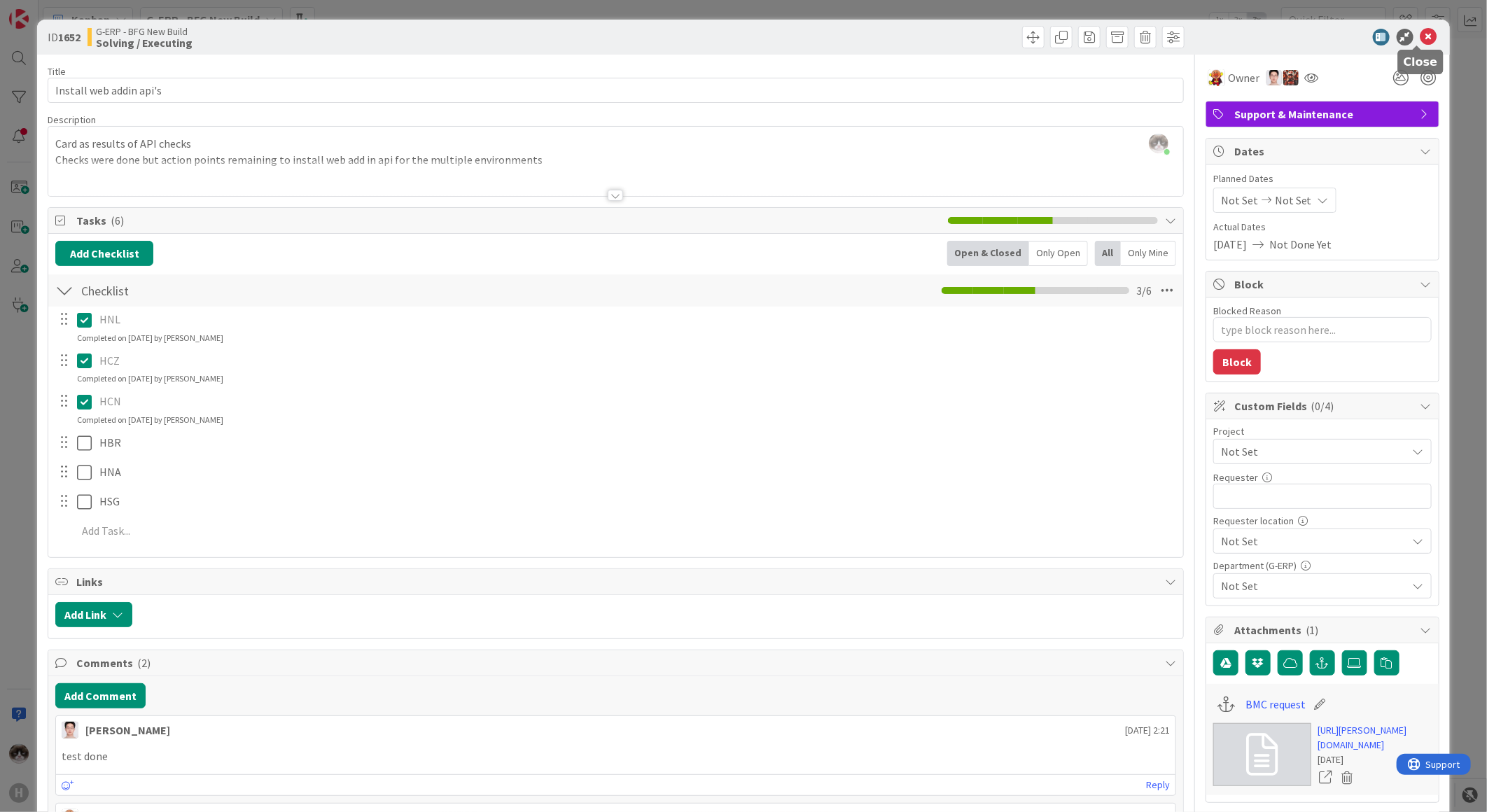
click at [1421, 32] on icon at bounding box center [1429, 37] width 16 height 16
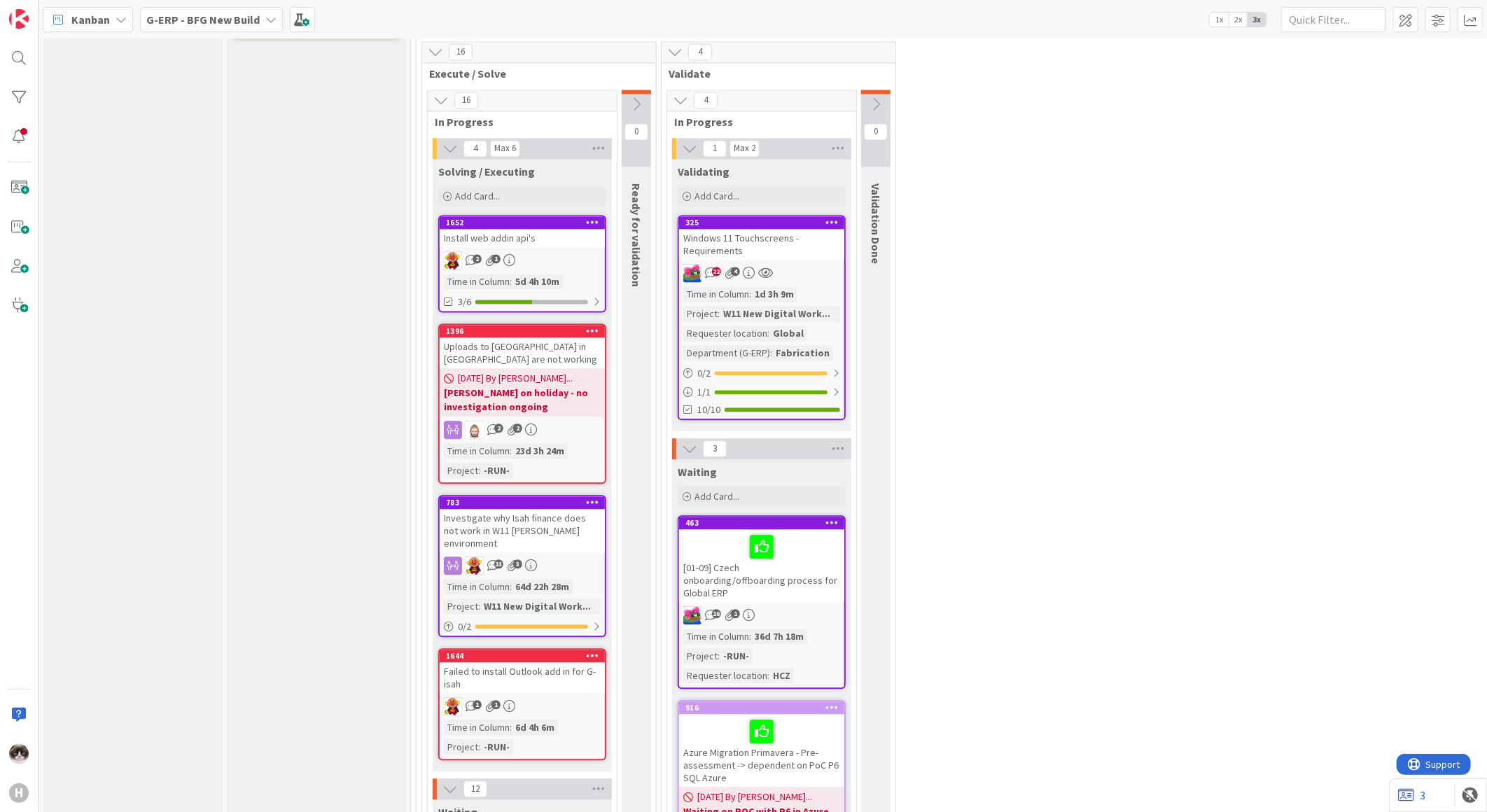
click at [547, 670] on link "1644 Failed to install Outlook add in for G-isah 1 1 Time in [GEOGRAPHIC_DATA] …" at bounding box center [522, 705] width 168 height 112
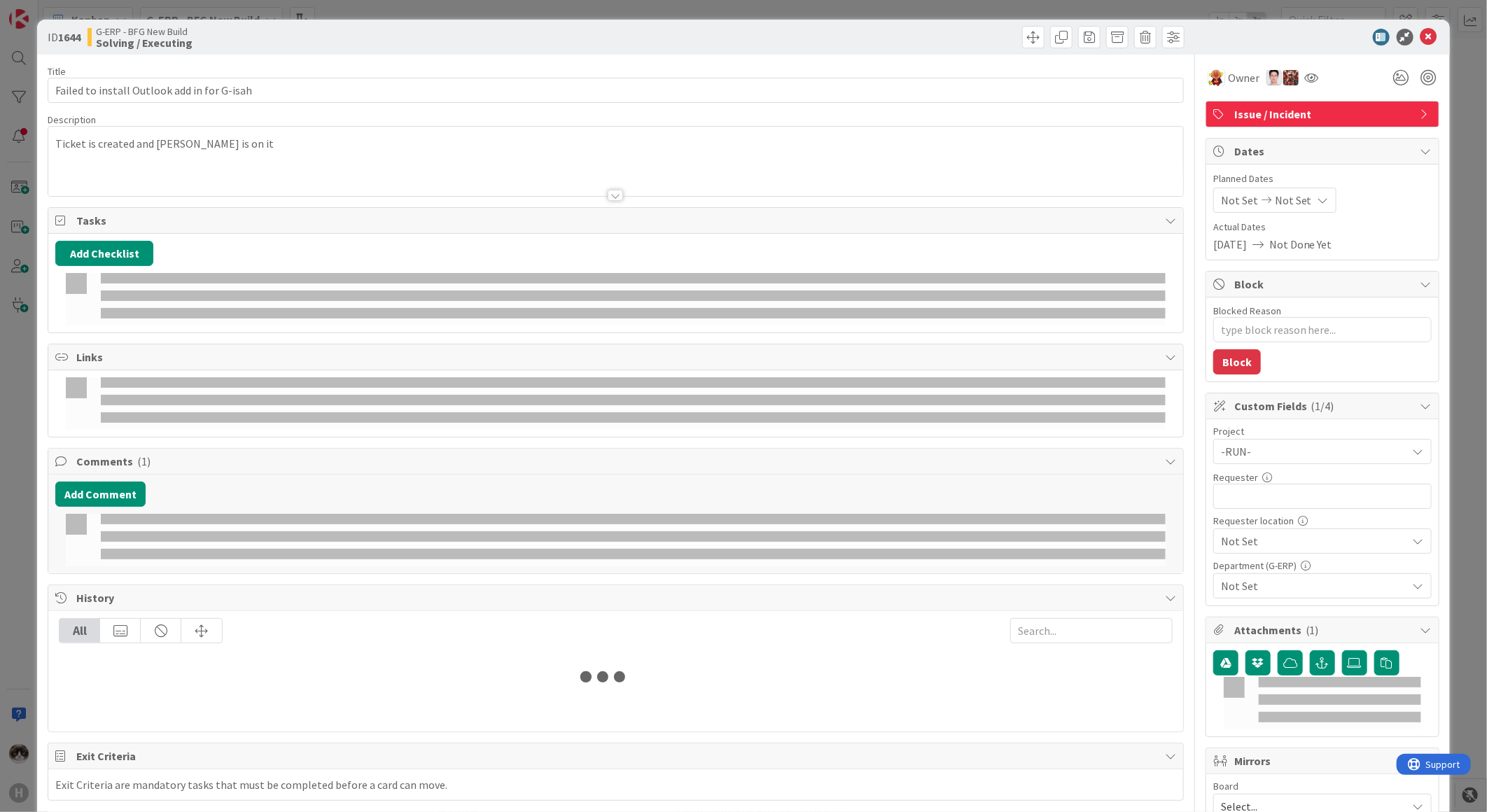
type textarea "x"
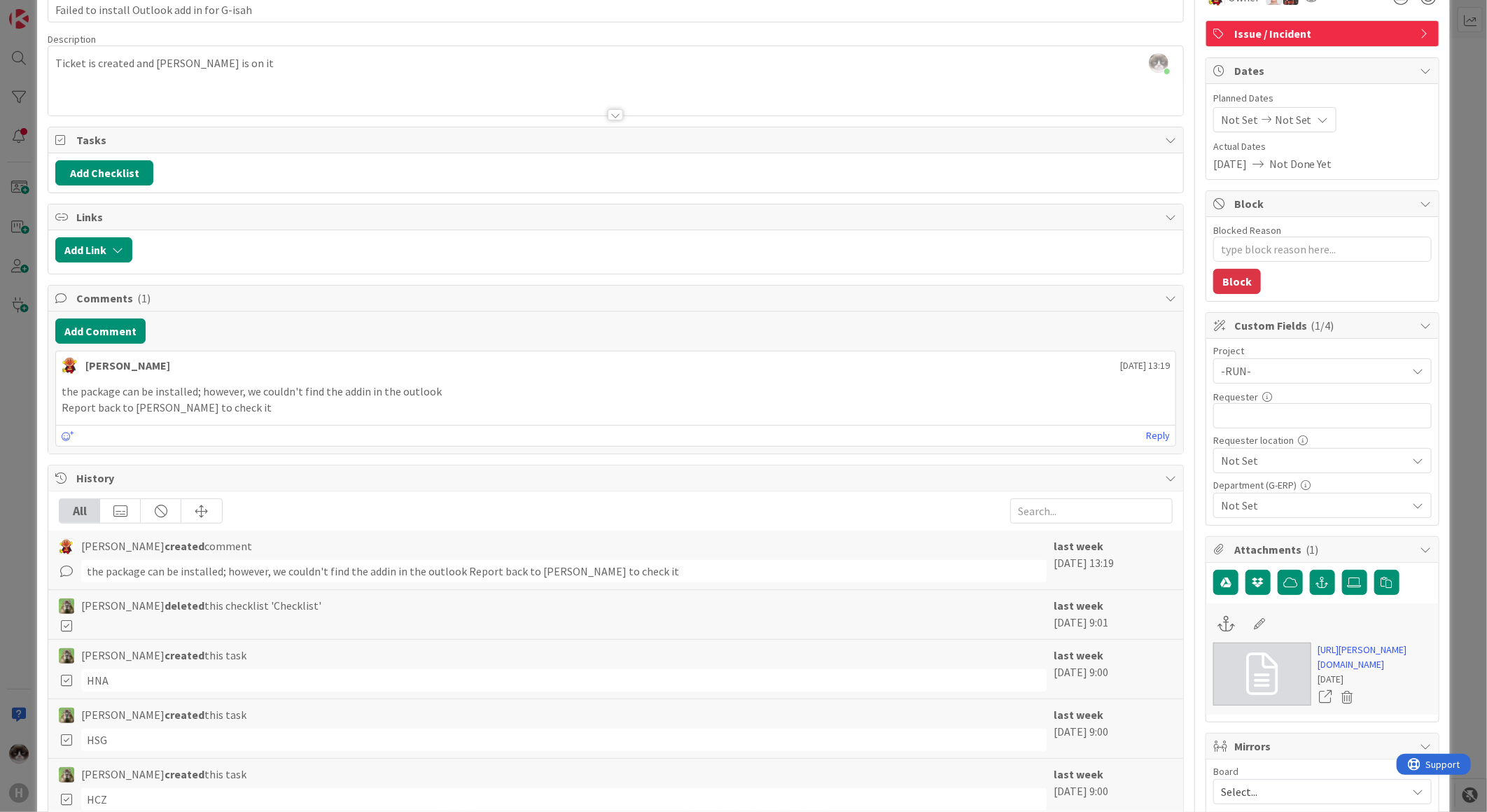
scroll to position [155, 0]
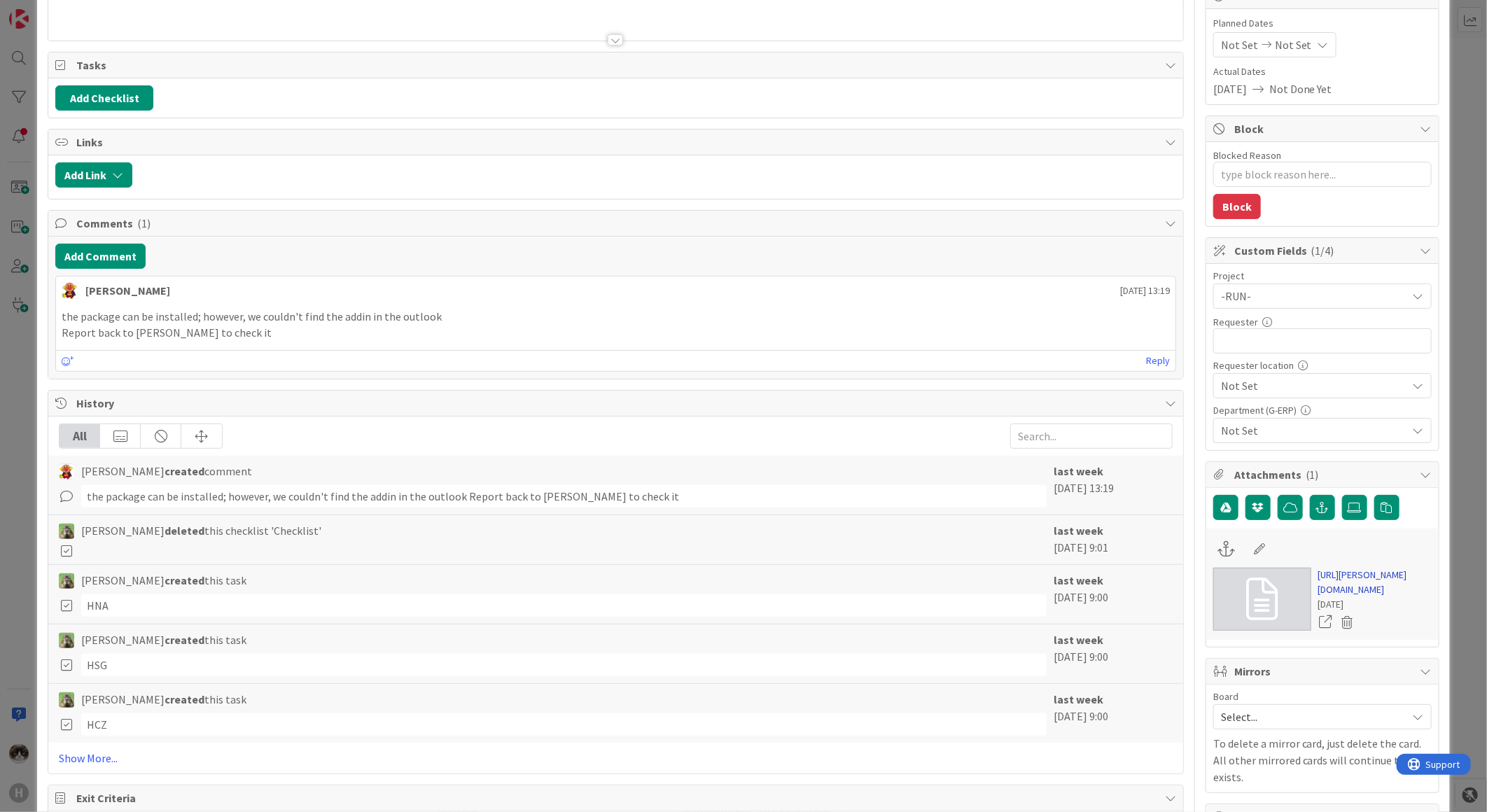
click at [1348, 588] on link "[URL][PERSON_NAME][DOMAIN_NAME]" at bounding box center [1374, 582] width 114 height 29
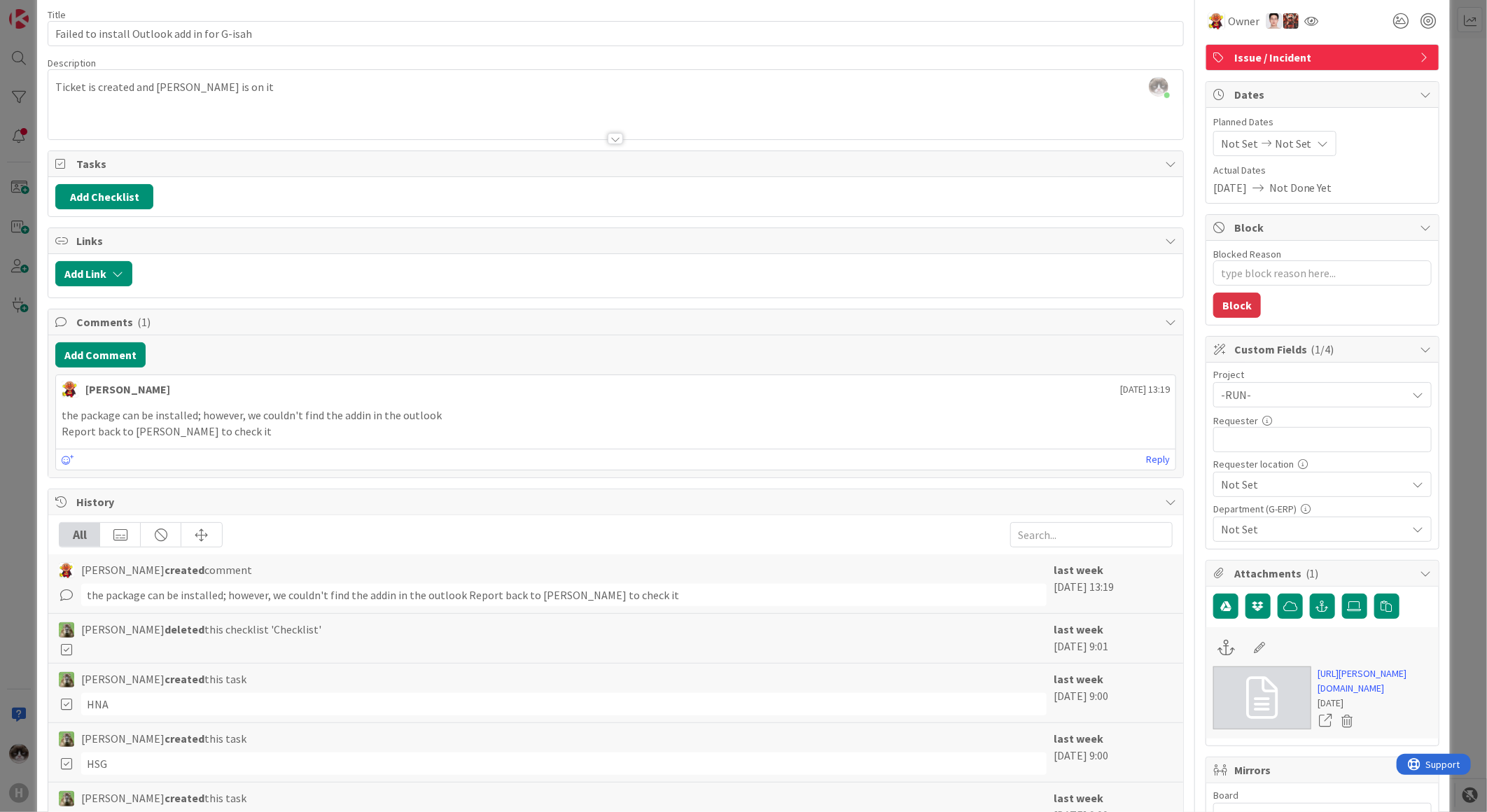
scroll to position [0, 0]
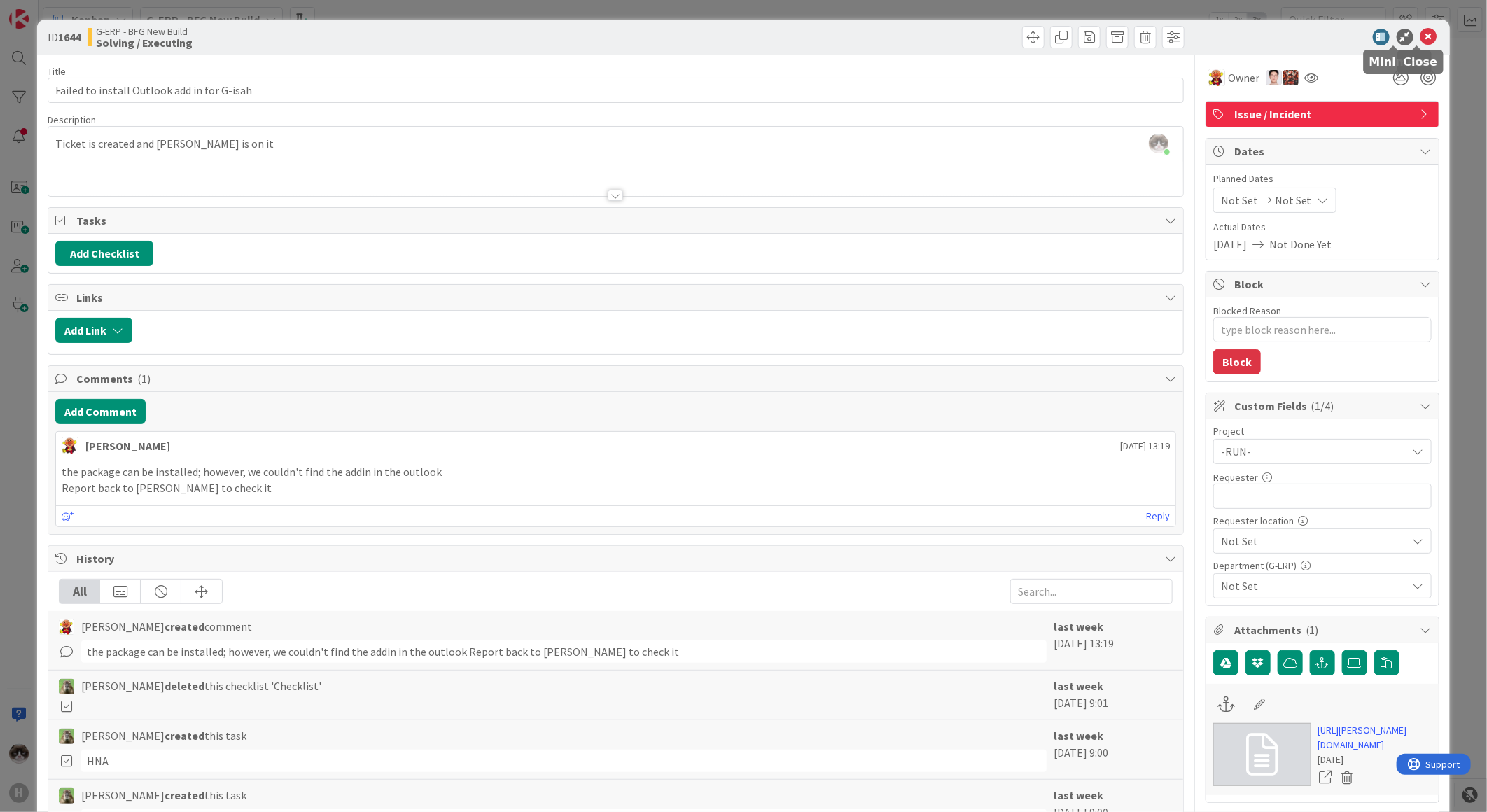
click at [1421, 32] on icon at bounding box center [1429, 37] width 16 height 16
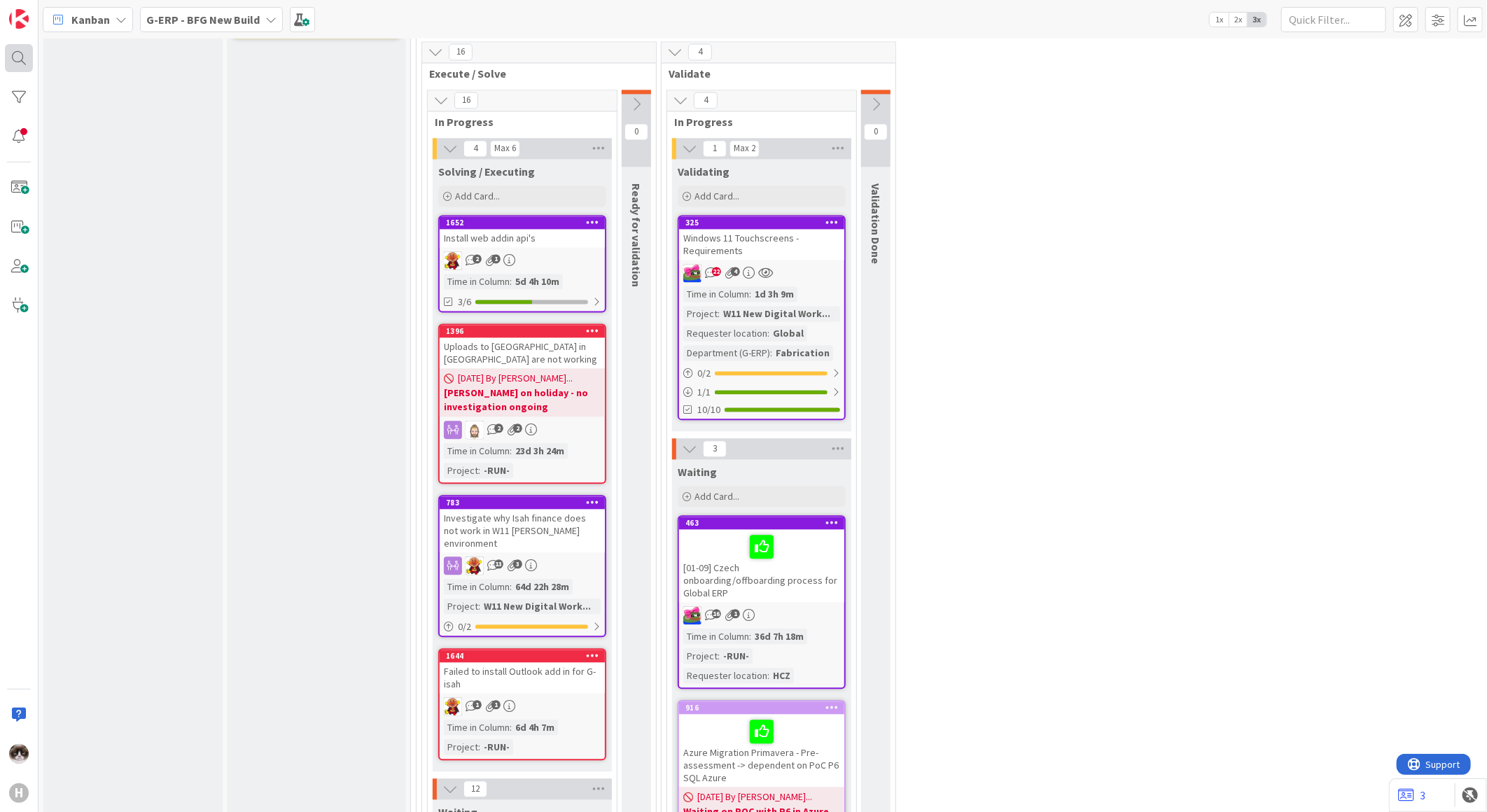
click at [14, 44] on div at bounding box center [18, 57] width 28 height 28
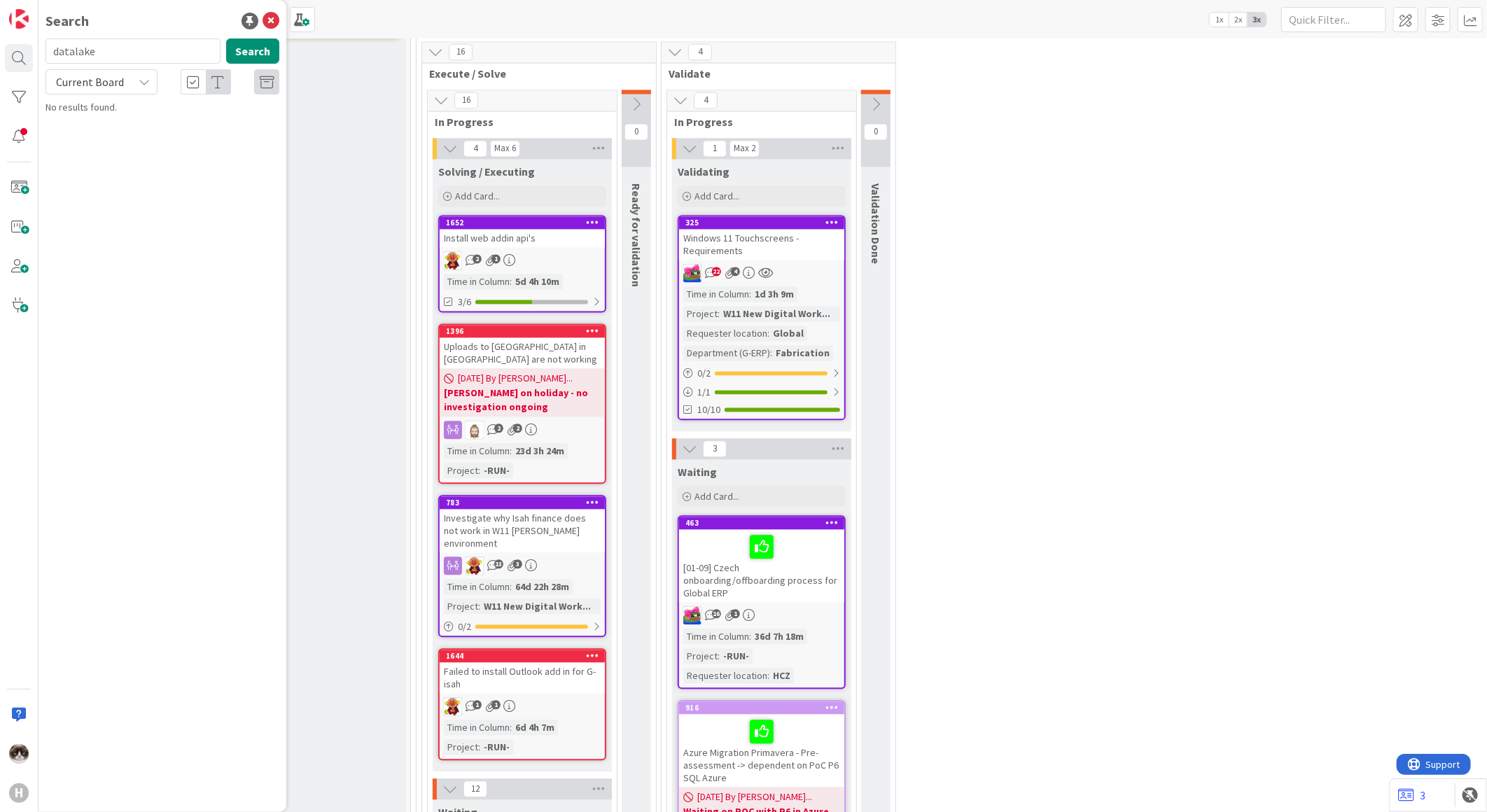
click at [84, 89] on span "Current Board" at bounding box center [89, 82] width 73 height 20
click at [99, 131] on span "All Boards" at bounding box center [126, 139] width 146 height 21
click at [129, 54] on input "datalake" at bounding box center [133, 51] width 175 height 25
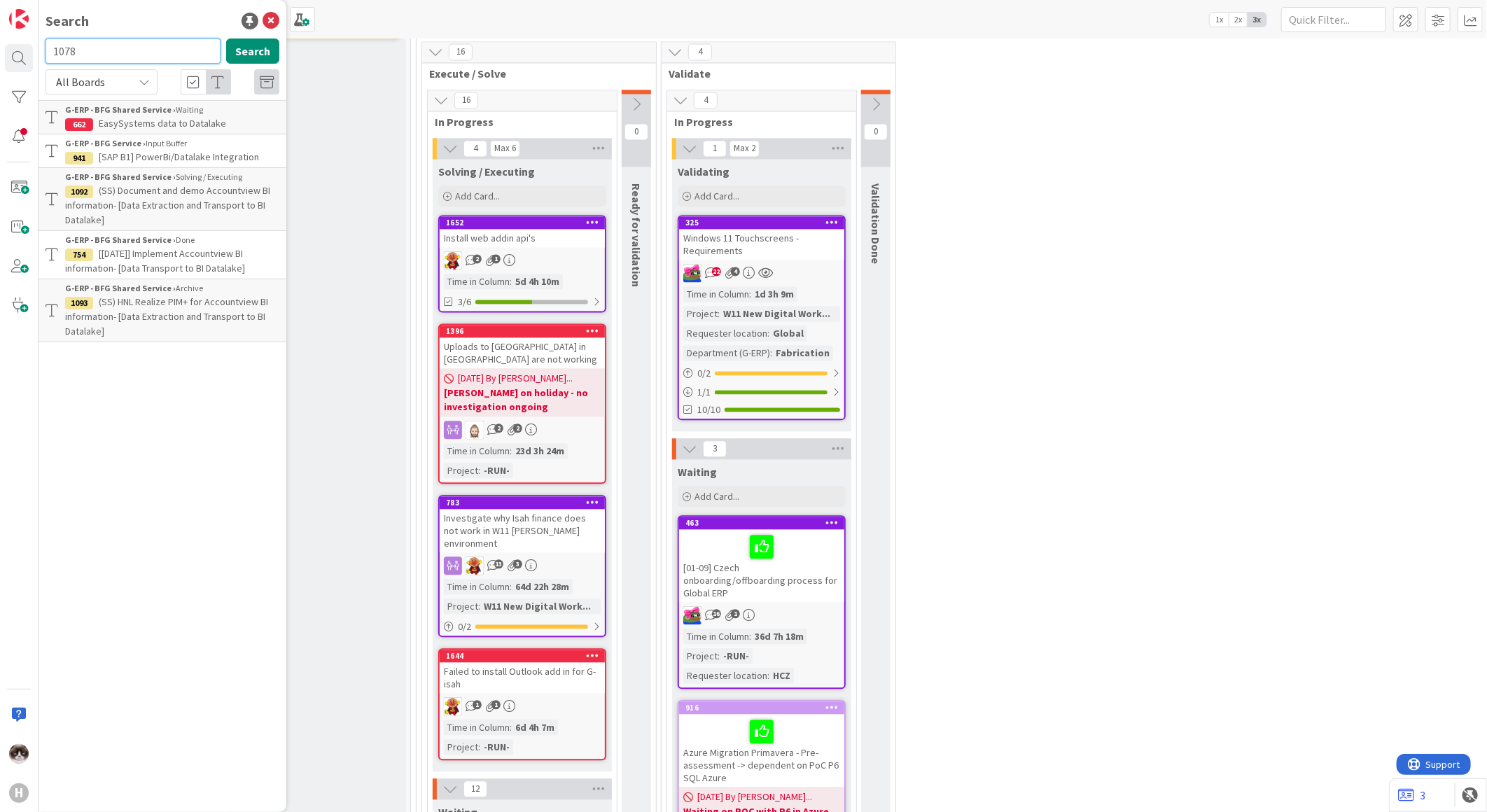
type input "1078"
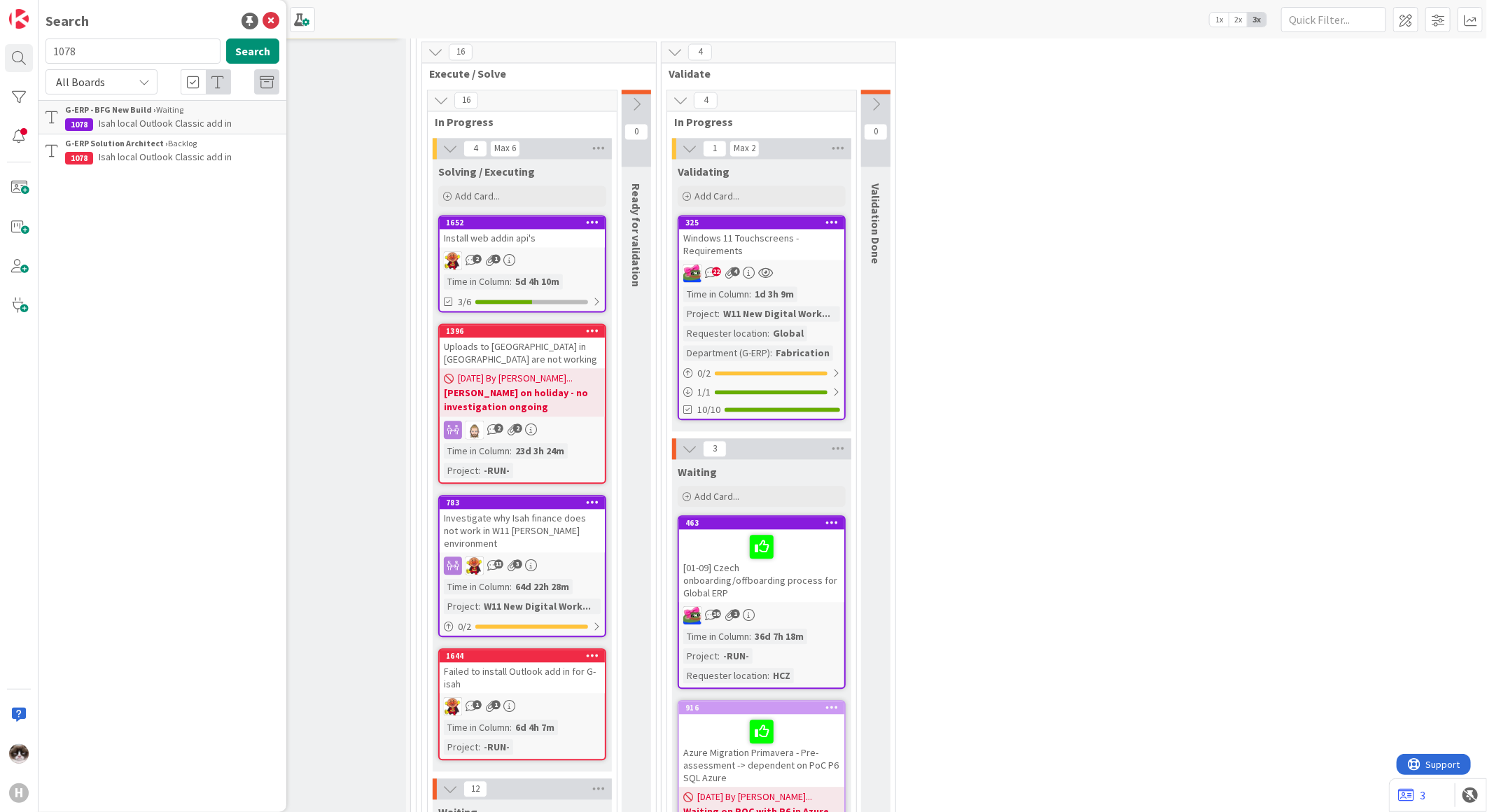
click at [222, 119] on span "Isah local Outlook Classic add in" at bounding box center [166, 124] width 133 height 13
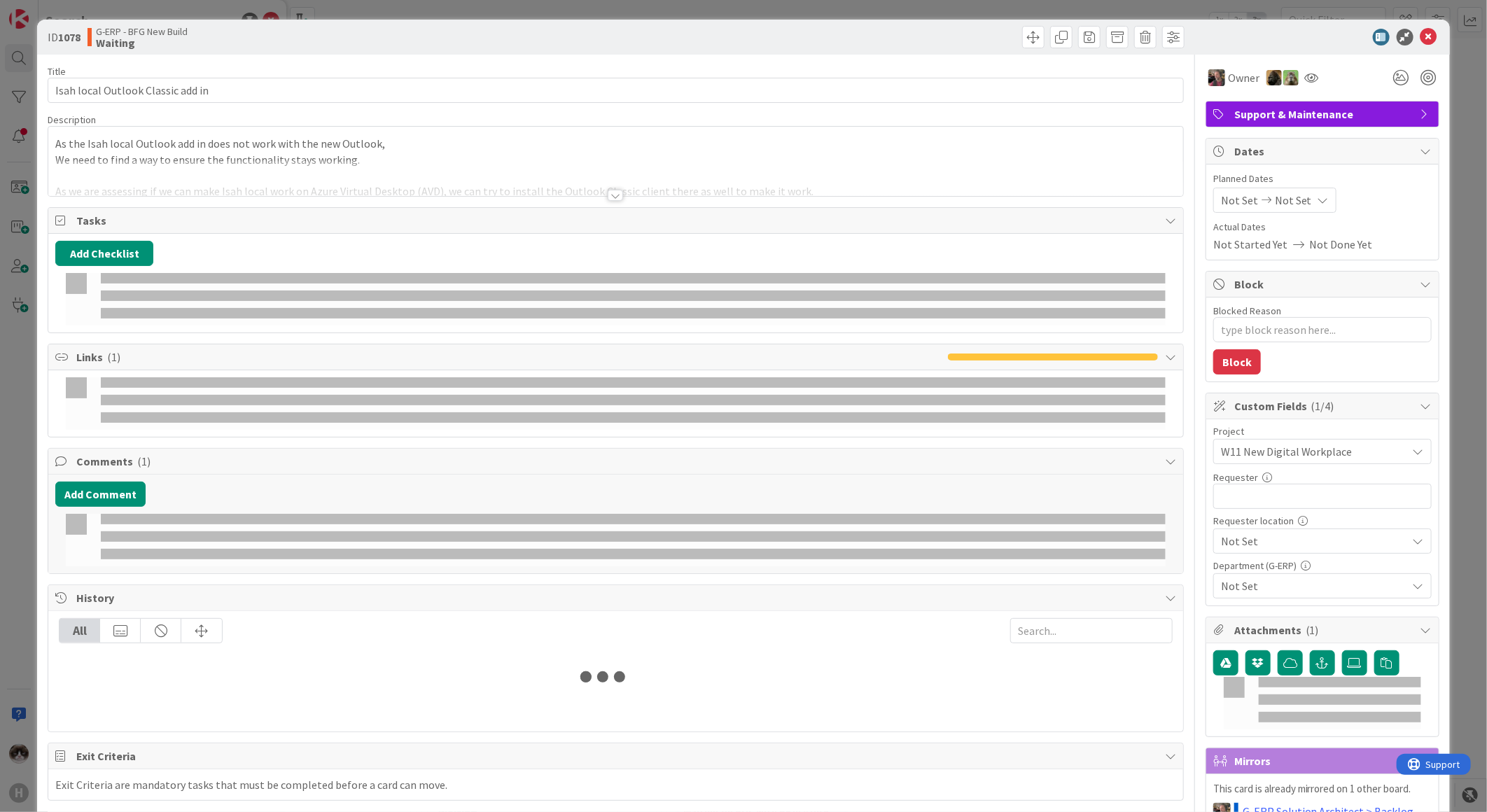
type textarea "x"
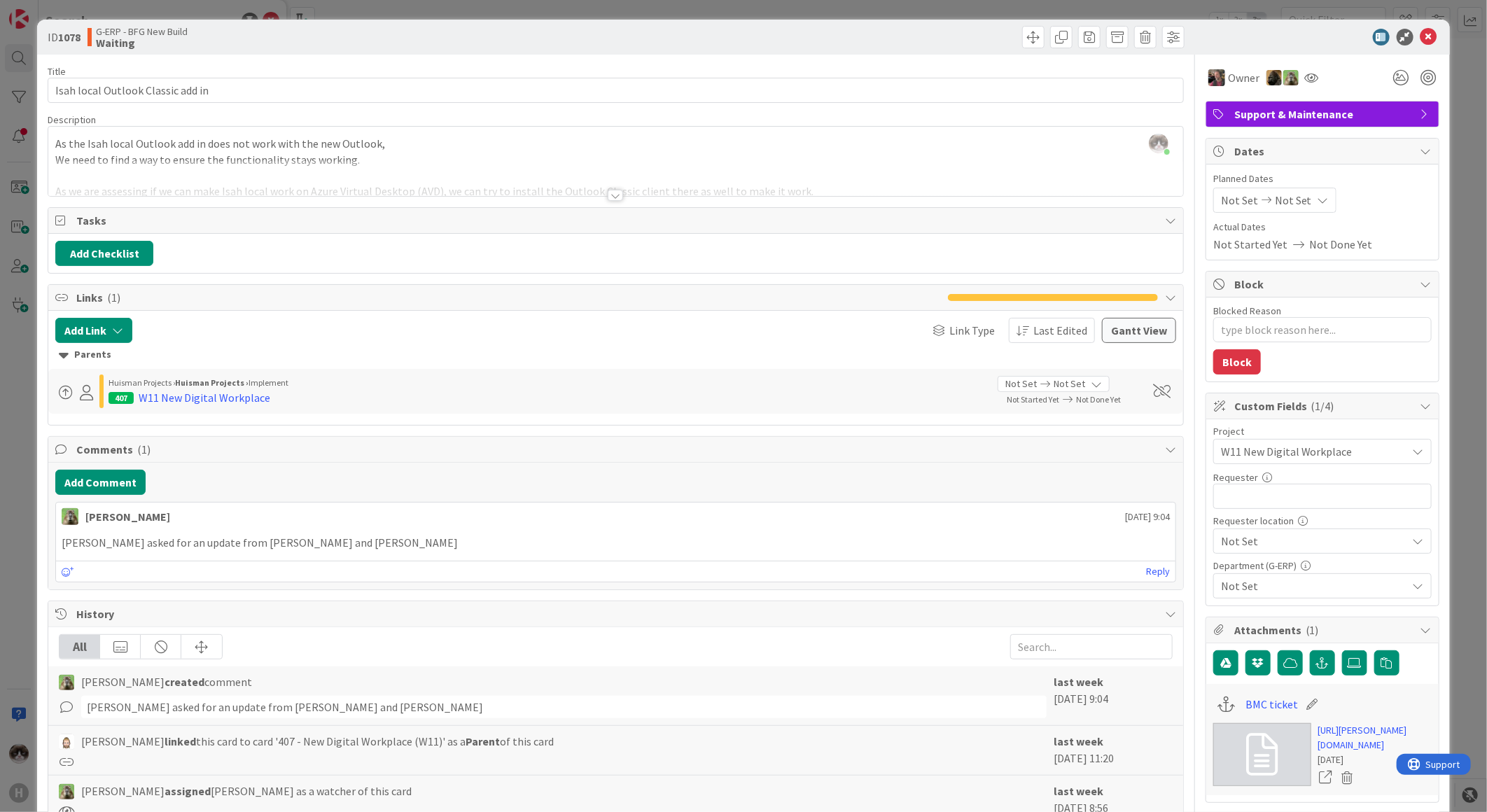
click at [617, 187] on div at bounding box center [616, 177] width 1135 height 35
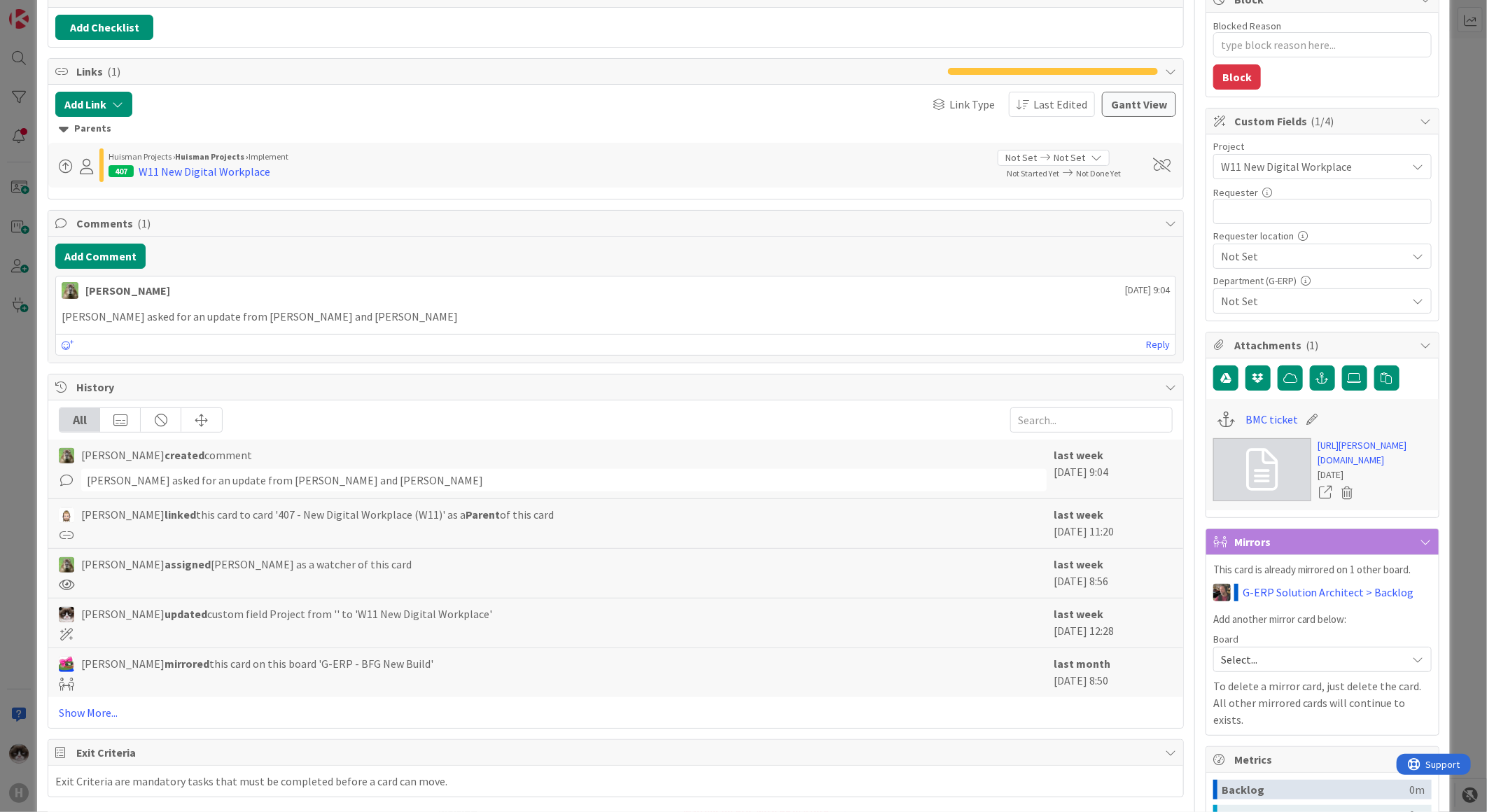
scroll to position [155, 0]
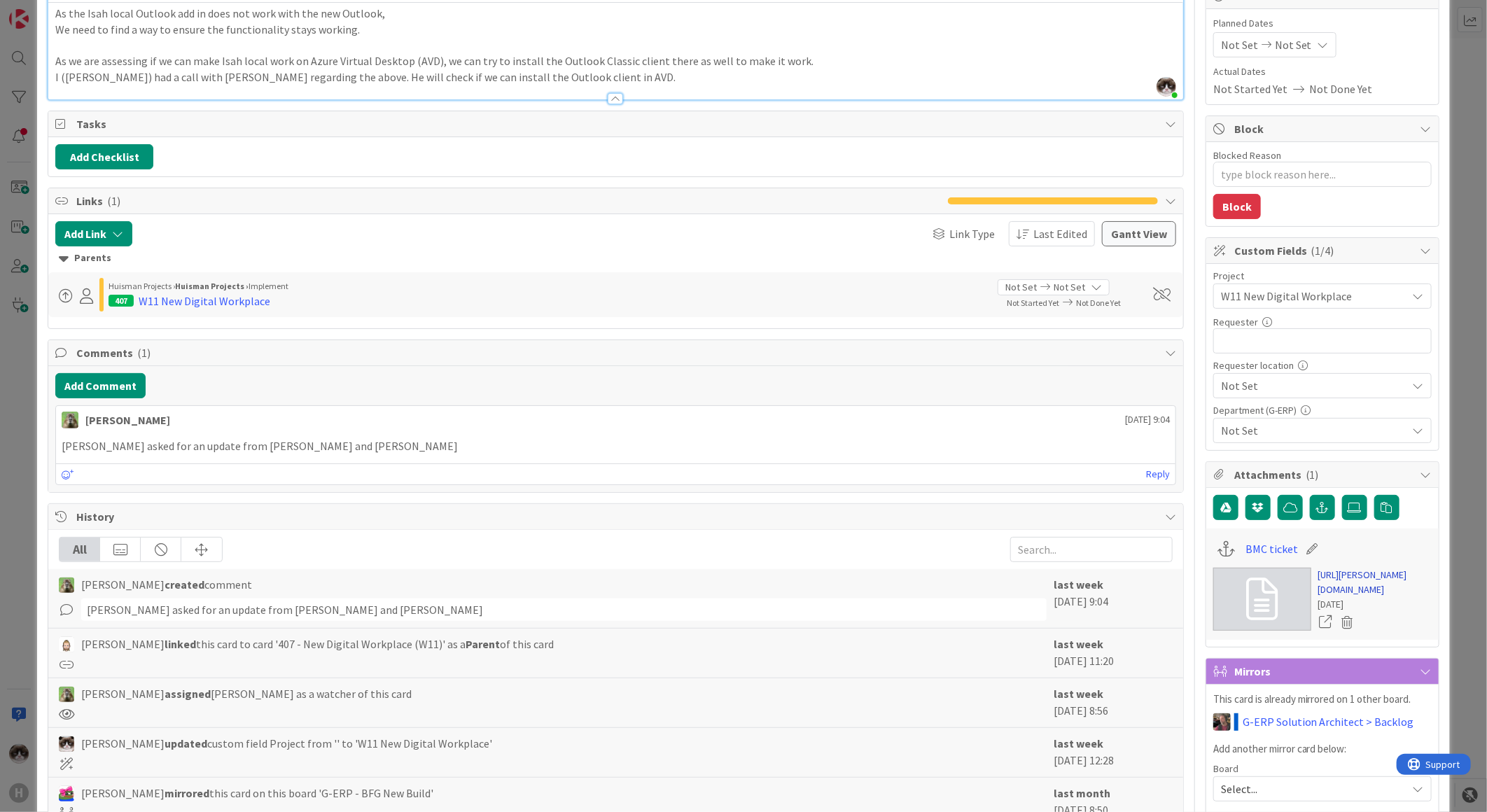
click at [1339, 596] on link "[URL][PERSON_NAME][DOMAIN_NAME]" at bounding box center [1374, 582] width 114 height 29
